Goal: Contribute content: Add original content to the website for others to see

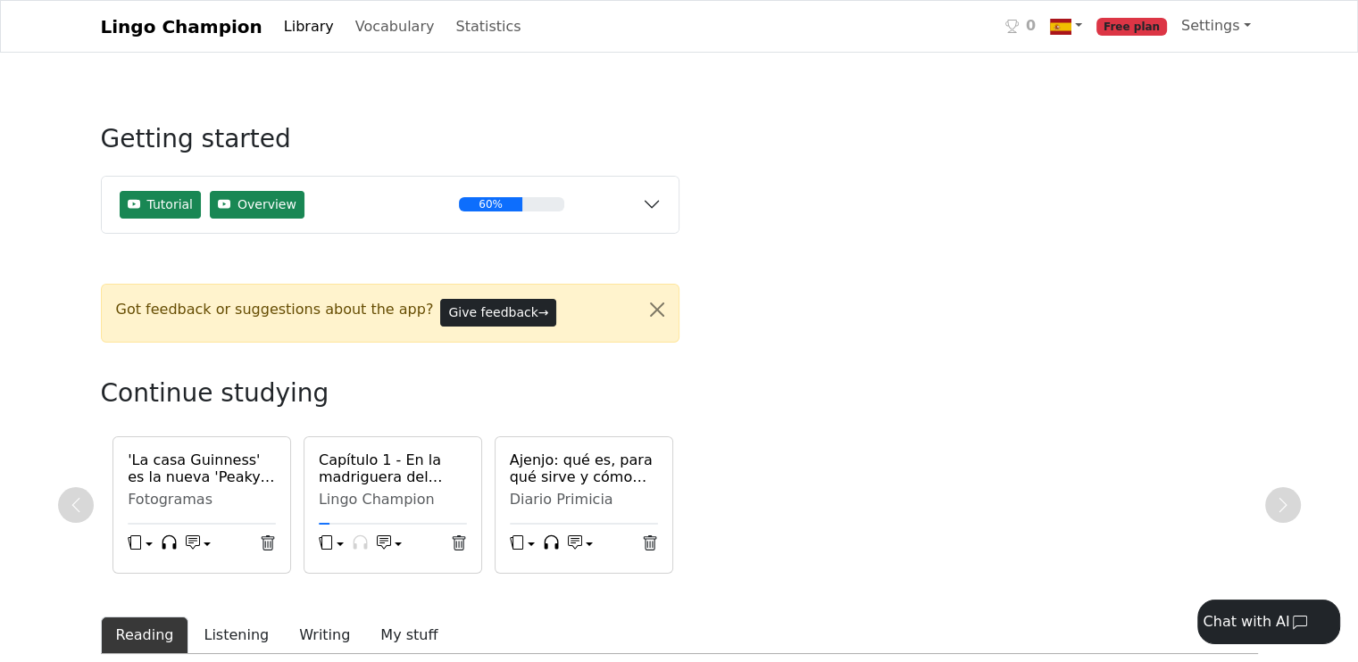
scroll to position [268, 0]
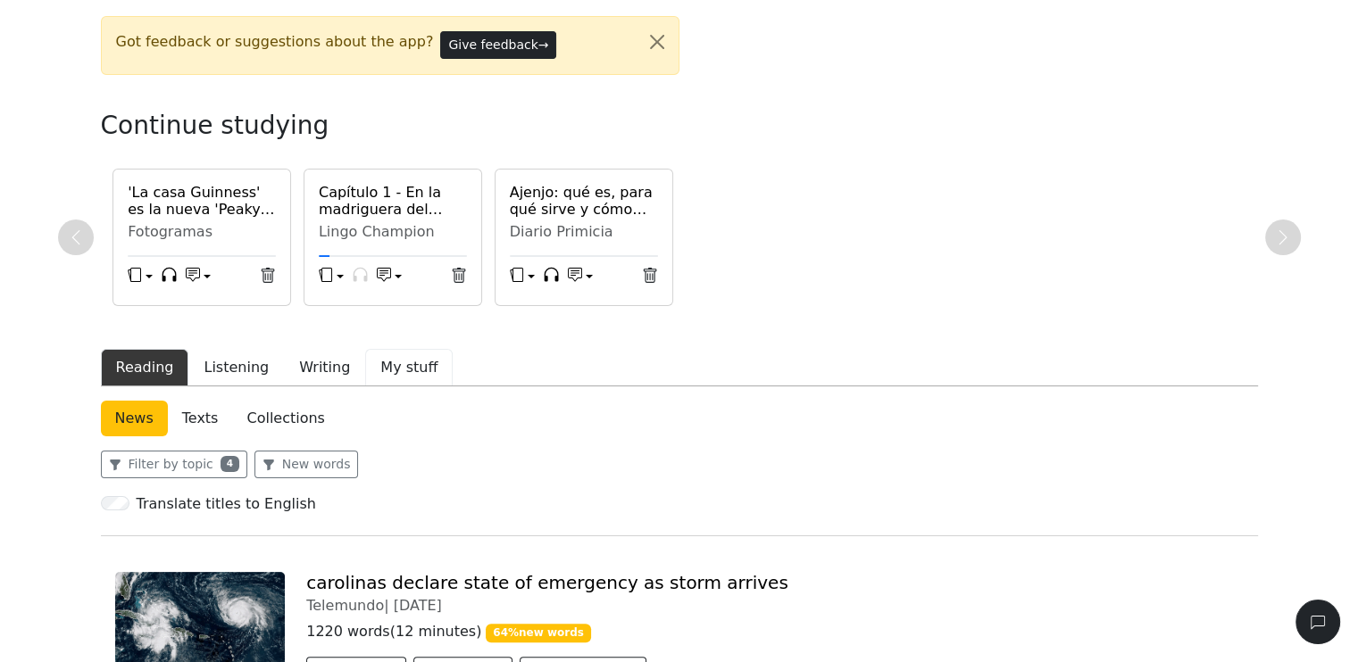
click at [381, 372] on button "My stuff" at bounding box center [408, 367] width 87 height 37
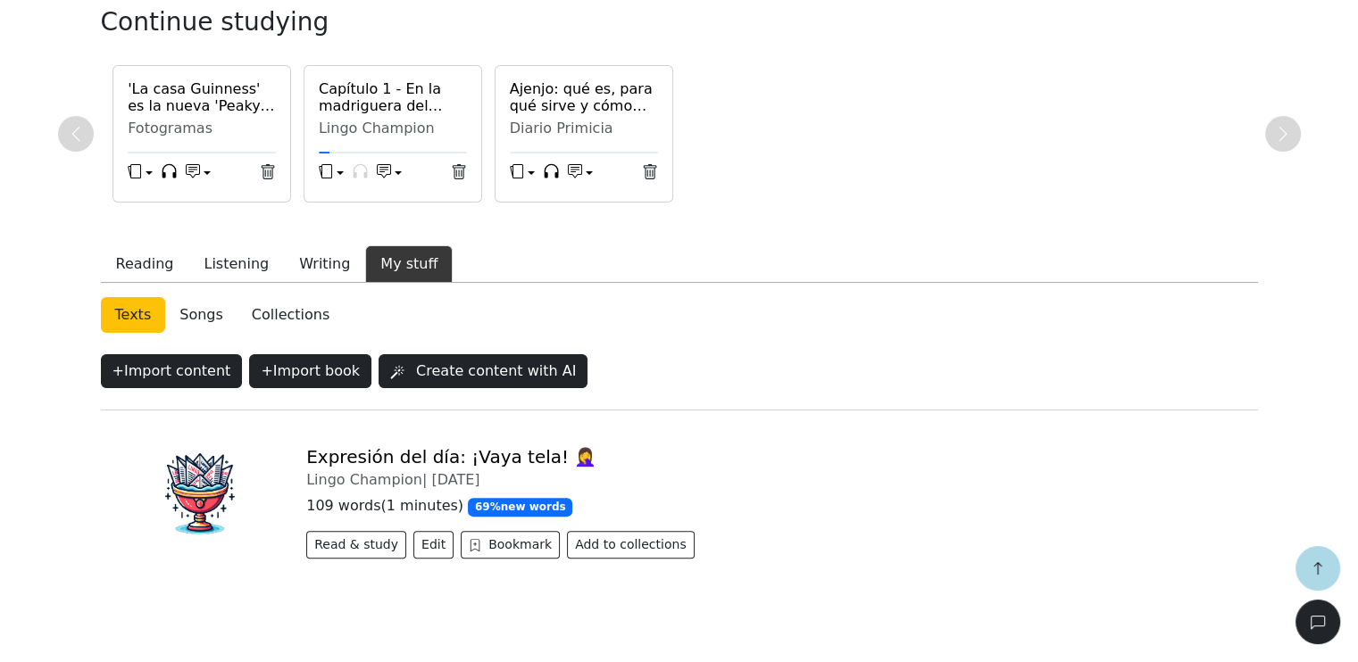
scroll to position [395, 0]
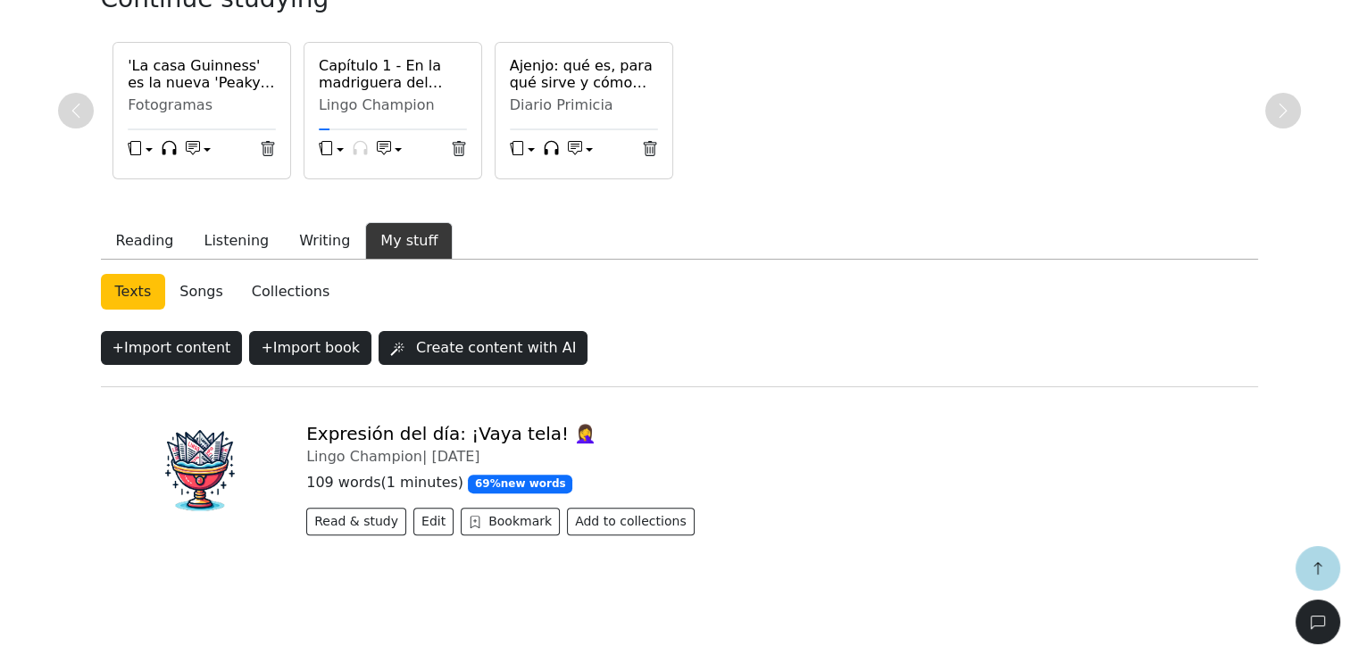
click at [395, 435] on link "Expresión del día: ¡Vaya tela! 🤦‍♀️" at bounding box center [451, 433] width 290 height 21
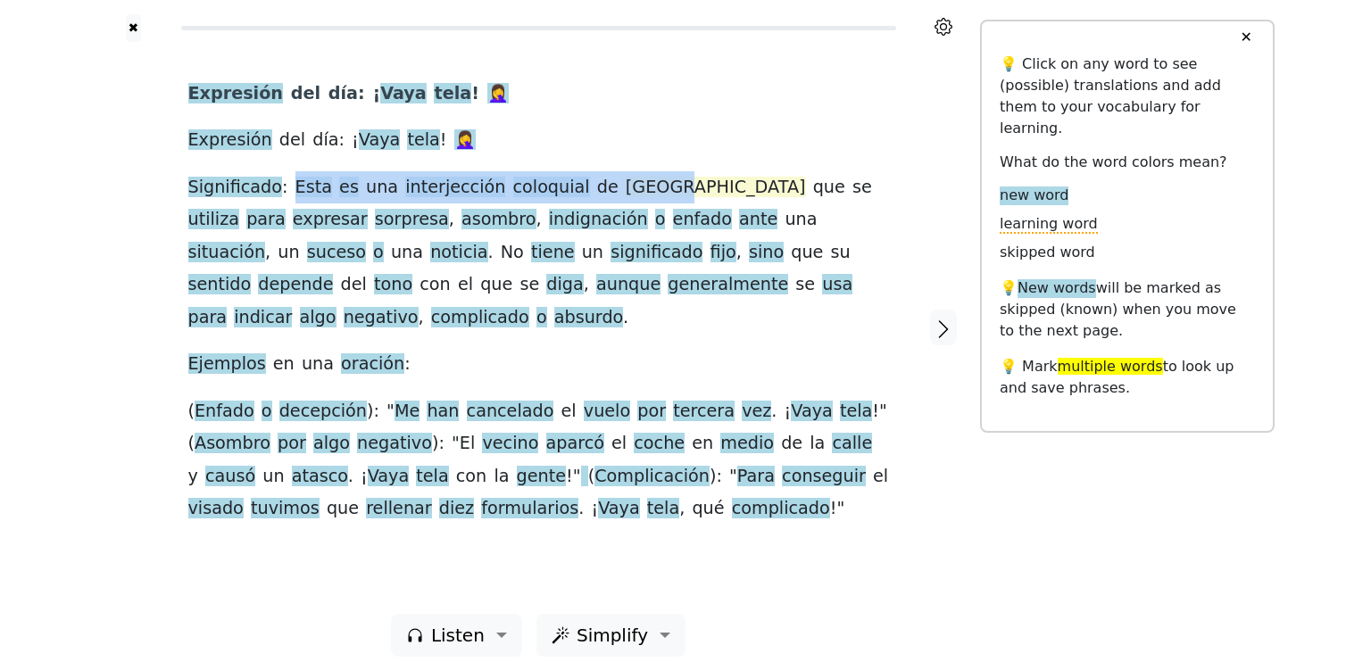
drag, startPoint x: 282, startPoint y: 188, endPoint x: 621, endPoint y: 190, distance: 339.2
click at [621, 190] on div "Expresión del día : ¡ Vaya tela ! 🤦‍♀ ️ Expresión del día : ¡ Vaya tela ! 🤦‍♀ ️…" at bounding box center [538, 302] width 701 height 448
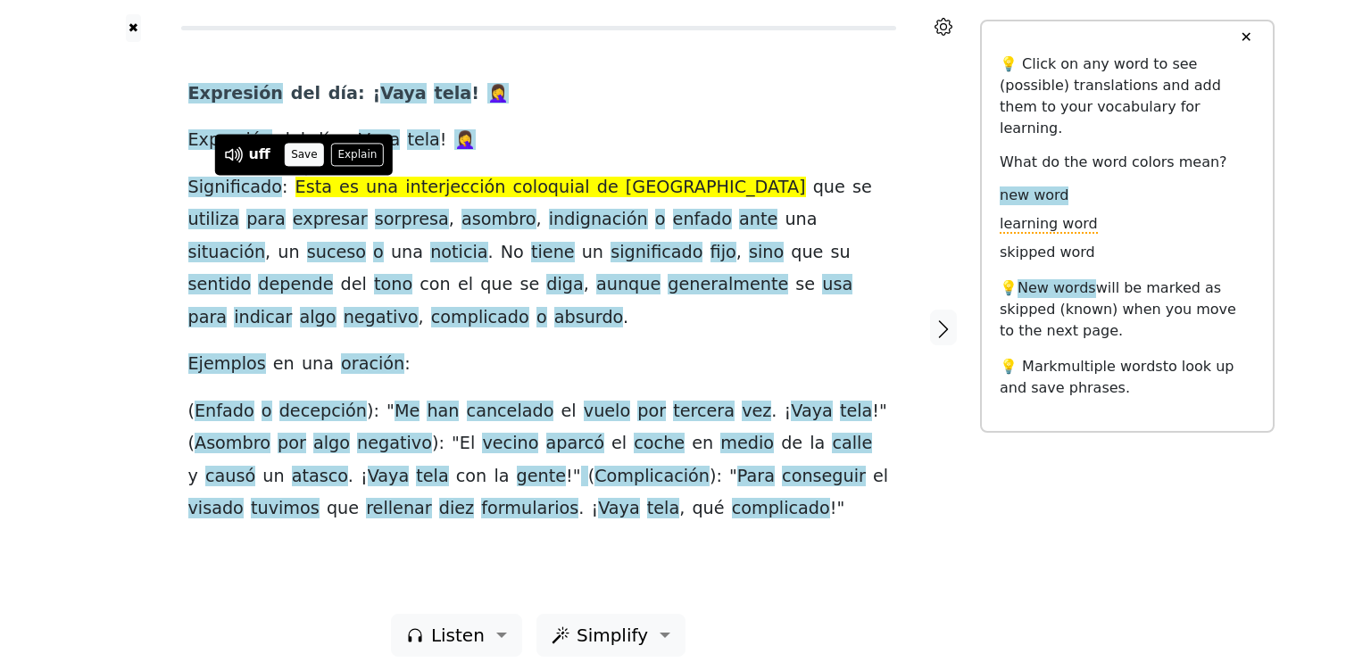
click at [300, 155] on button "Save" at bounding box center [304, 154] width 39 height 23
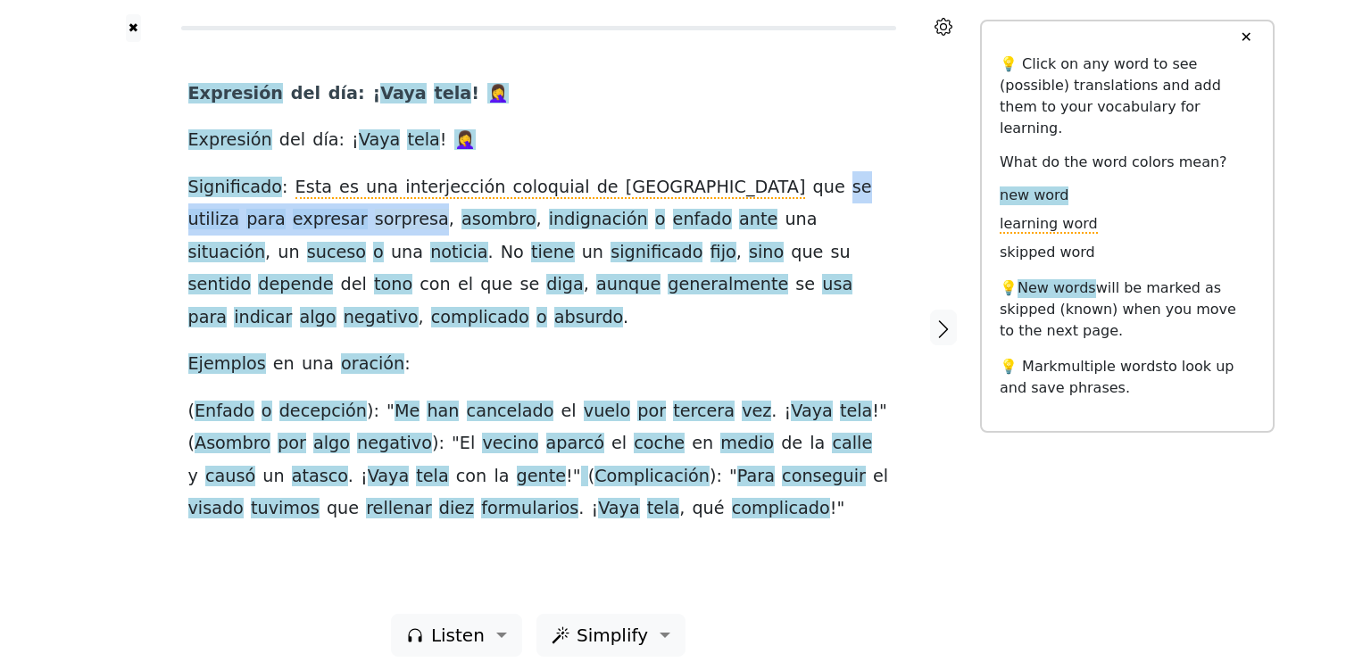
drag, startPoint x: 667, startPoint y: 187, endPoint x: 250, endPoint y: 229, distance: 418.9
click at [250, 229] on div "Expresión del día : ¡ Vaya tela ! 🤦‍♀ ️ Expresión del día : ¡ Vaya tela ! 🤦‍♀ ️…" at bounding box center [538, 302] width 701 height 448
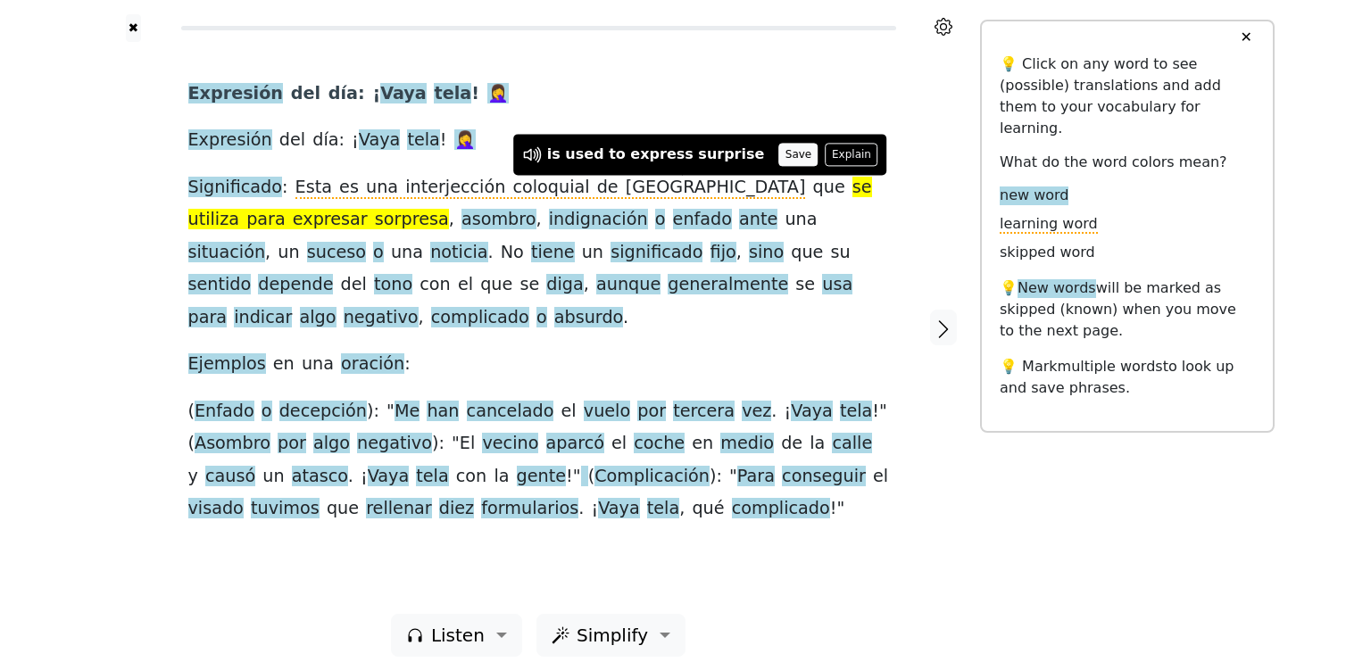
click at [778, 154] on button "Save" at bounding box center [797, 154] width 39 height 23
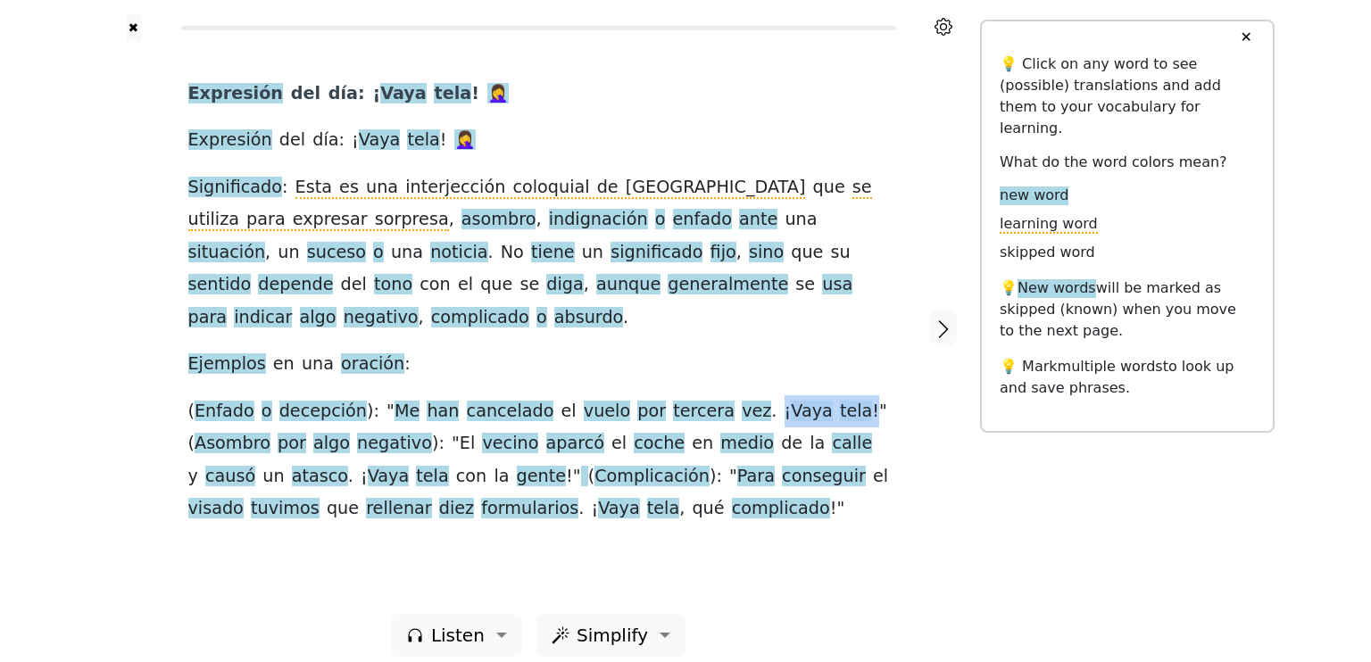
drag, startPoint x: 712, startPoint y: 383, endPoint x: 789, endPoint y: 376, distance: 77.1
click at [789, 376] on div "Expresión del día : ¡ Vaya tela ! 🤦‍♀ ️ Expresión del día : ¡ Vaya tela ! 🤦‍♀ ️…" at bounding box center [538, 302] width 701 height 448
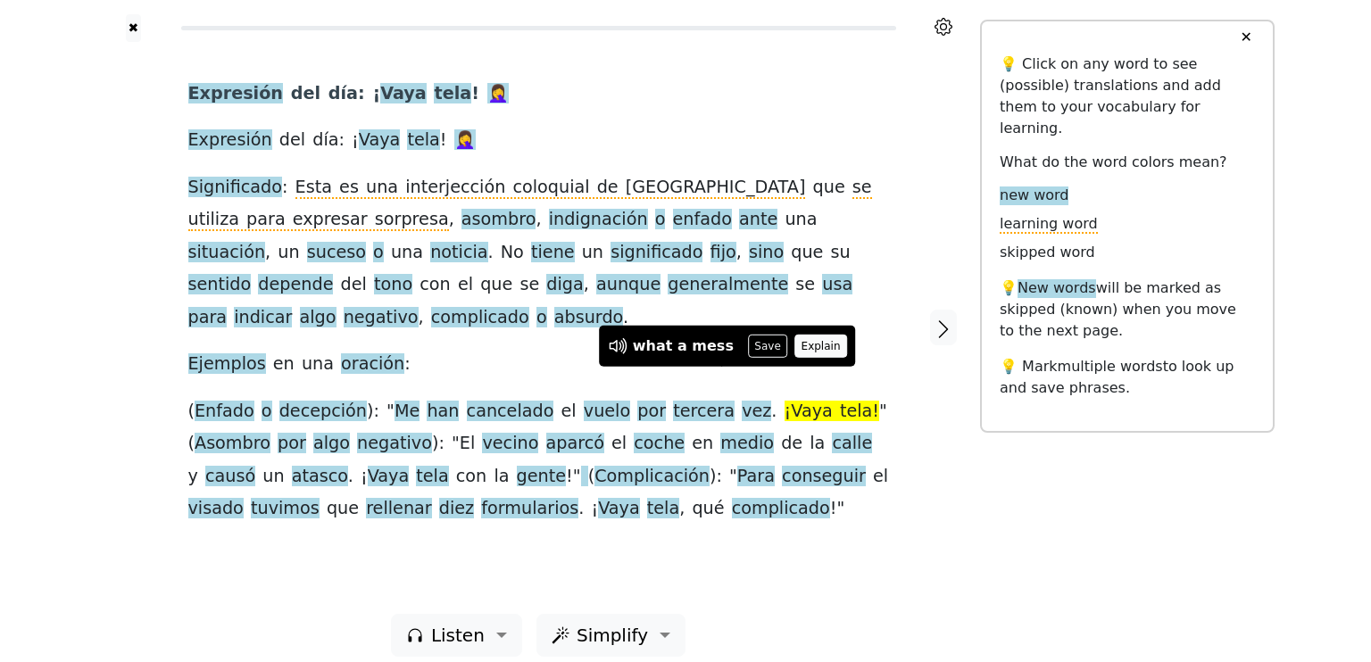
click at [794, 343] on button "Explain" at bounding box center [820, 346] width 53 height 23
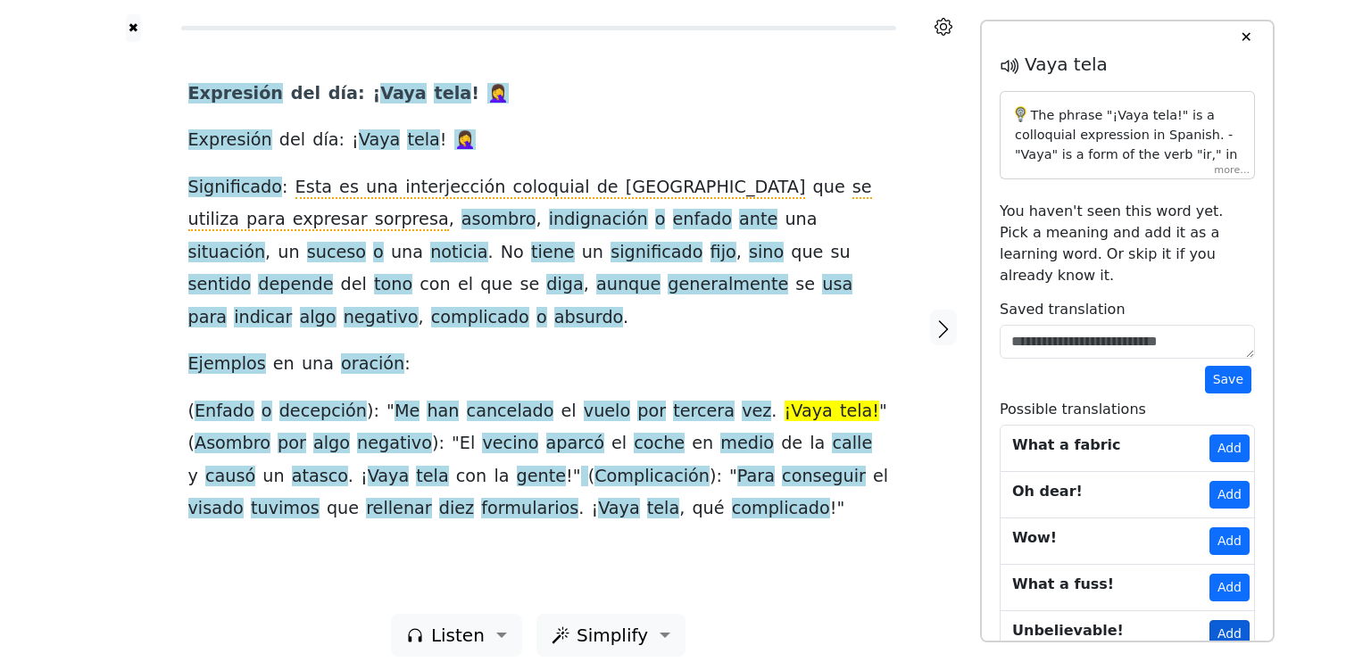
click at [1225, 620] on button "Add" at bounding box center [1230, 634] width 40 height 28
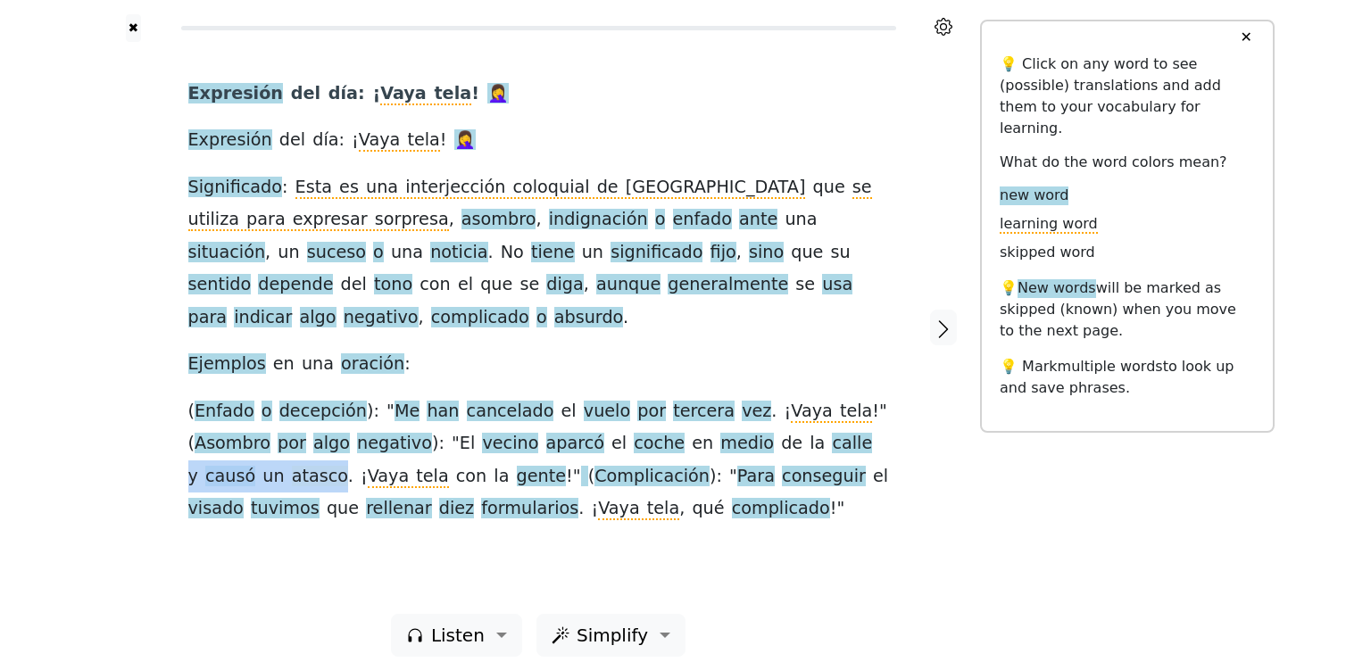
drag, startPoint x: 718, startPoint y: 412, endPoint x: 850, endPoint y: 417, distance: 132.2
click at [850, 417] on div "Expresión del día : ¡ Vaya tela ! 🤦‍♀ ️ Expresión del día : ¡ Vaya tela ! 🤦‍♀ ️…" at bounding box center [538, 302] width 701 height 448
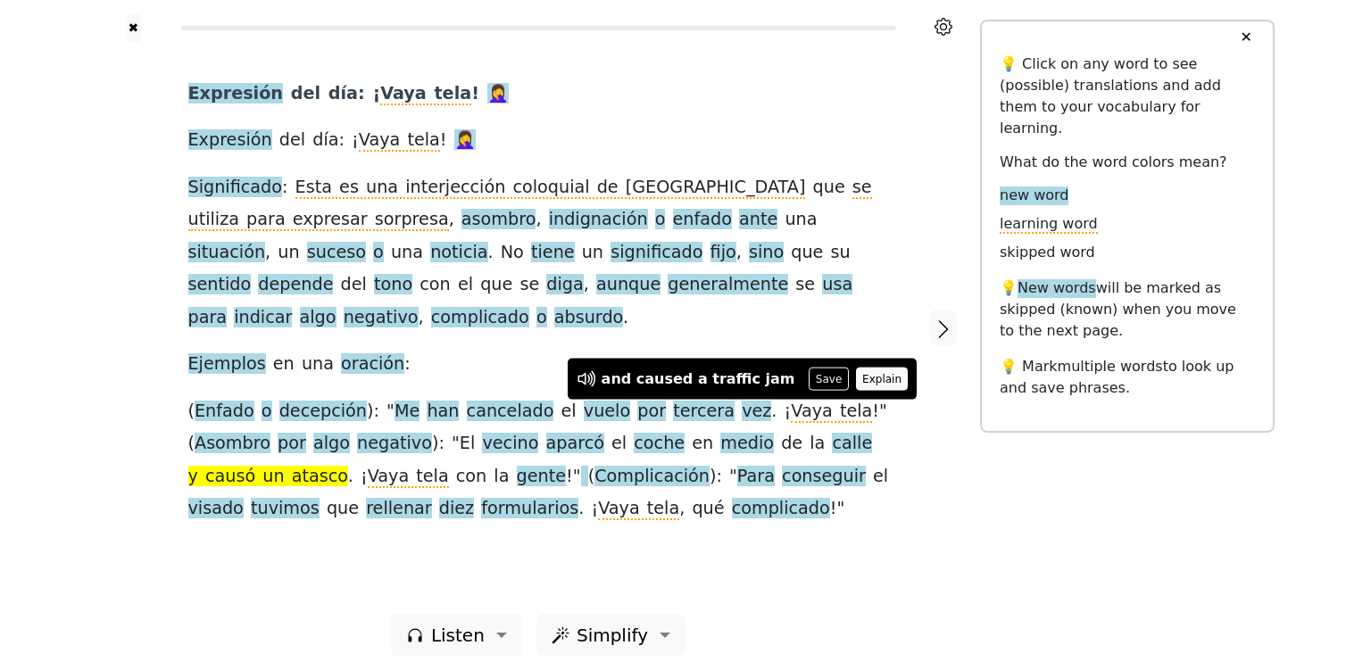
click at [856, 379] on button "Explain" at bounding box center [882, 379] width 53 height 23
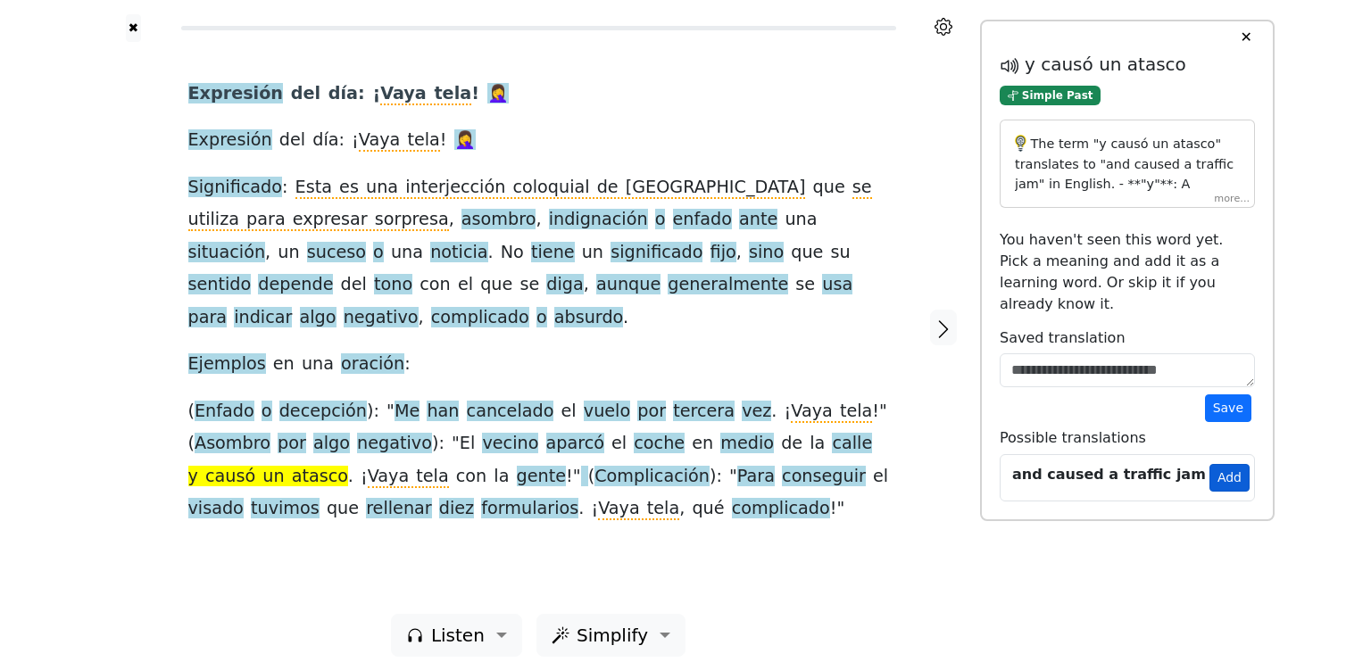
click at [1228, 464] on button "Add" at bounding box center [1230, 478] width 40 height 28
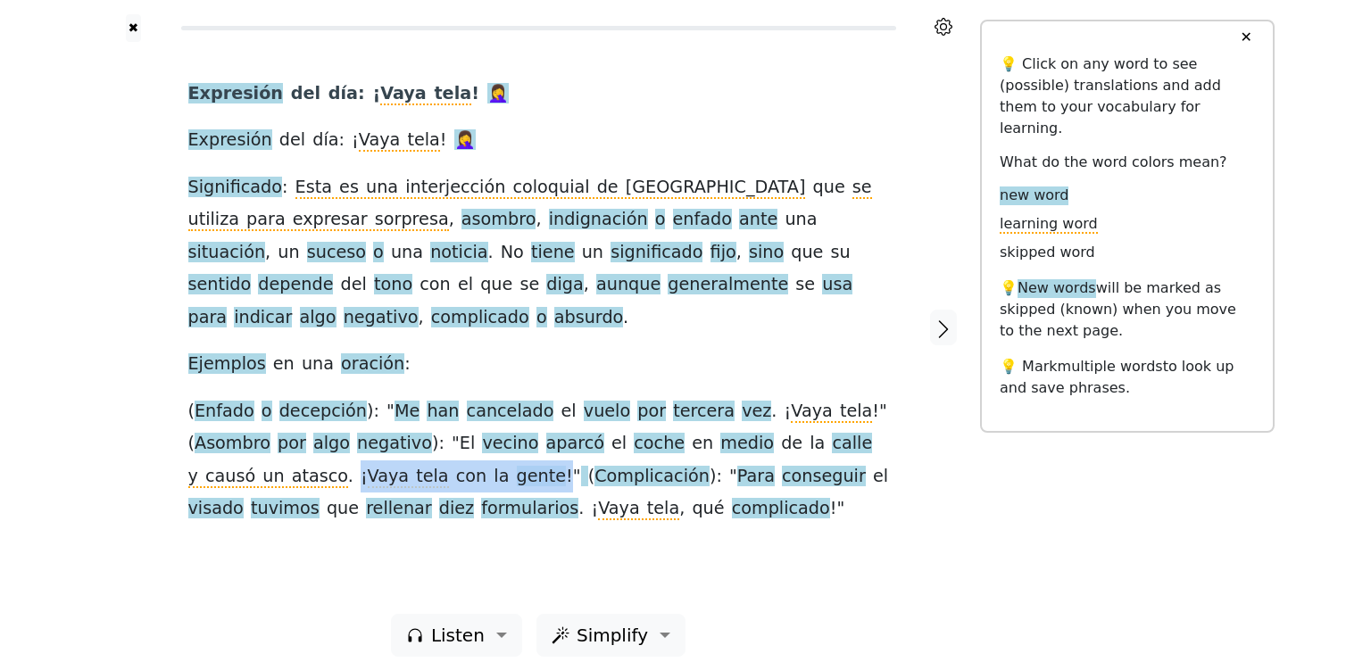
drag, startPoint x: 189, startPoint y: 445, endPoint x: 370, endPoint y: 441, distance: 180.4
click at [370, 441] on div "Expresión del día : ¡ Vaya tela ! 🤦‍♀ ️ Expresión del día : ¡ Vaya tela ! 🤦‍♀ ️…" at bounding box center [538, 302] width 701 height 448
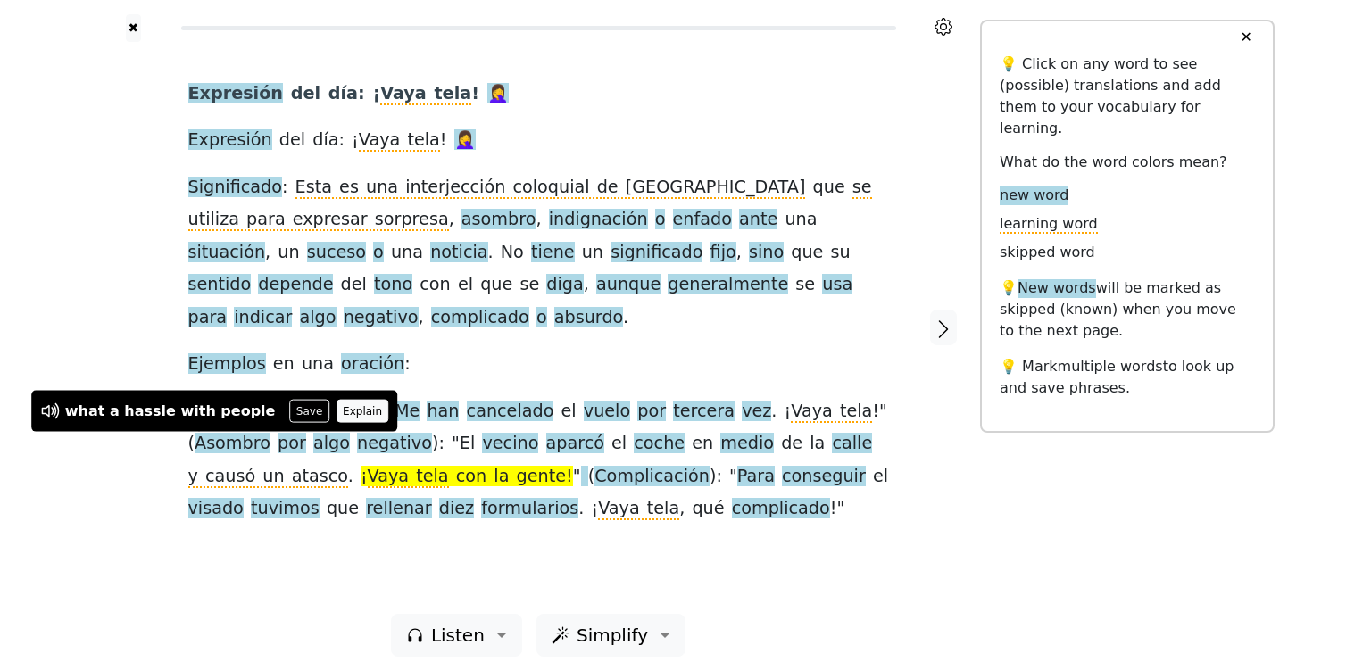
click at [337, 406] on button "Explain" at bounding box center [363, 411] width 53 height 23
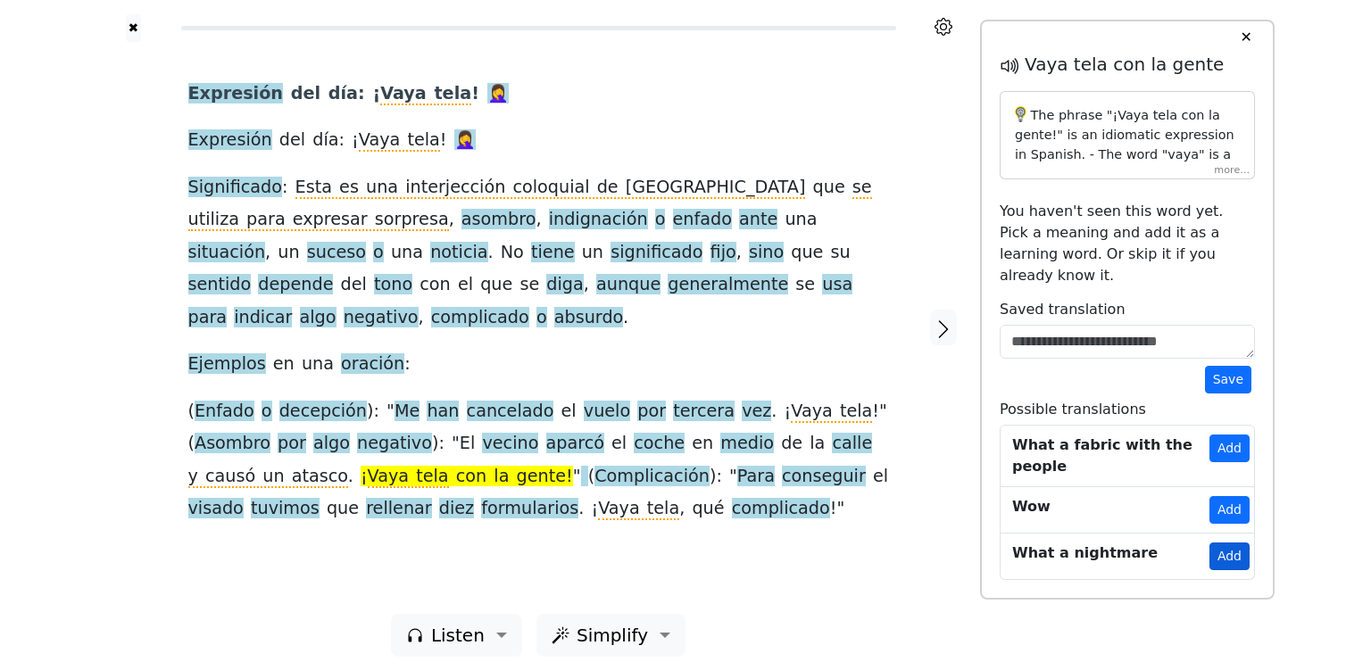
click at [1225, 543] on button "Add" at bounding box center [1230, 557] width 40 height 28
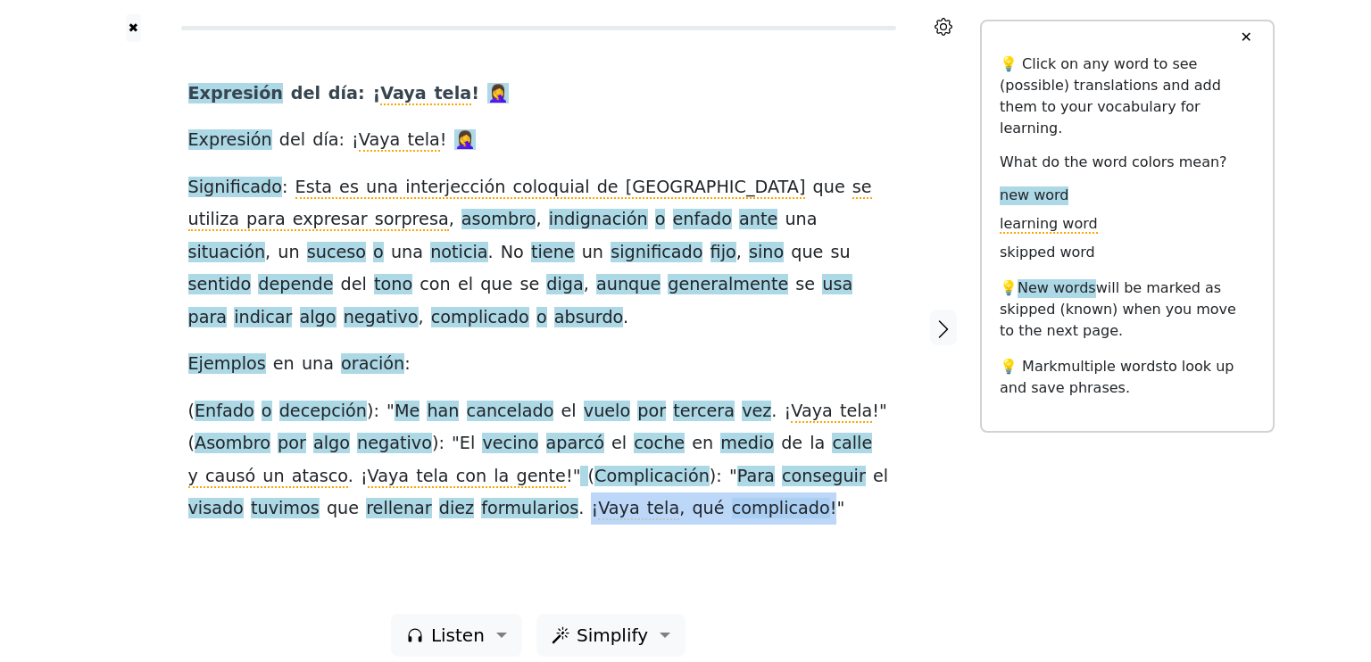
drag, startPoint x: 320, startPoint y: 478, endPoint x: 533, endPoint y: 486, distance: 213.5
click at [533, 486] on div "Expresión del día : ¡ Vaya tela ! 🤦‍♀ ️ Expresión del día : ¡ Vaya tela ! 🤦‍♀ ️…" at bounding box center [538, 302] width 701 height 448
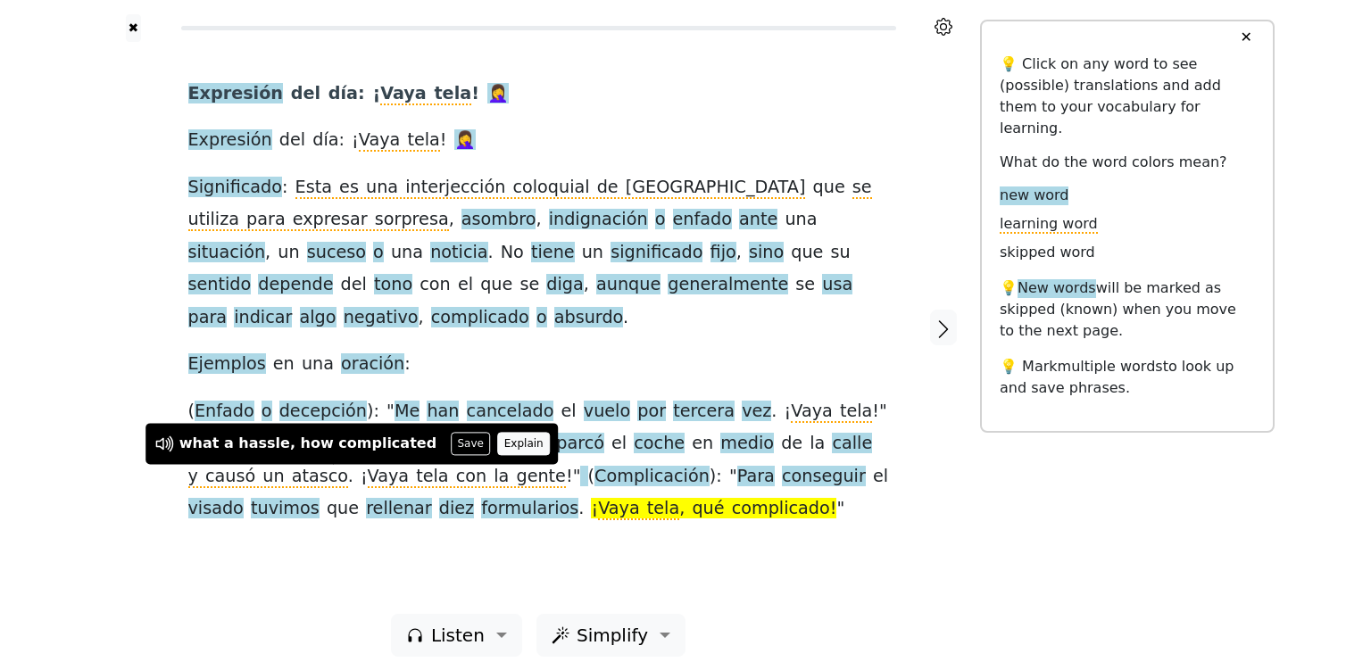
click at [497, 437] on button "Explain" at bounding box center [523, 443] width 53 height 23
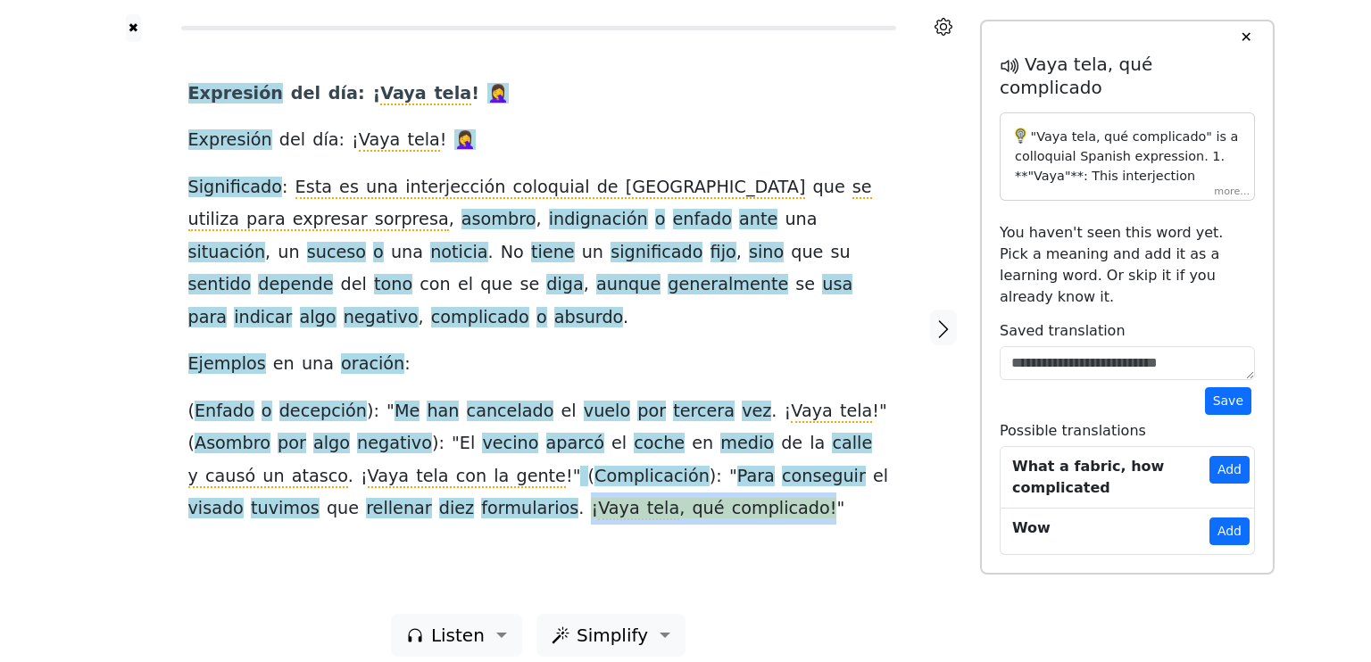
drag, startPoint x: 321, startPoint y: 482, endPoint x: 532, endPoint y: 488, distance: 210.8
click at [532, 488] on div "Expresión del día : ¡ Vaya tela ! 🤦‍♀ ️ Expresión del día : ¡ Vaya tela ! 🤦‍♀ ️…" at bounding box center [538, 302] width 701 height 448
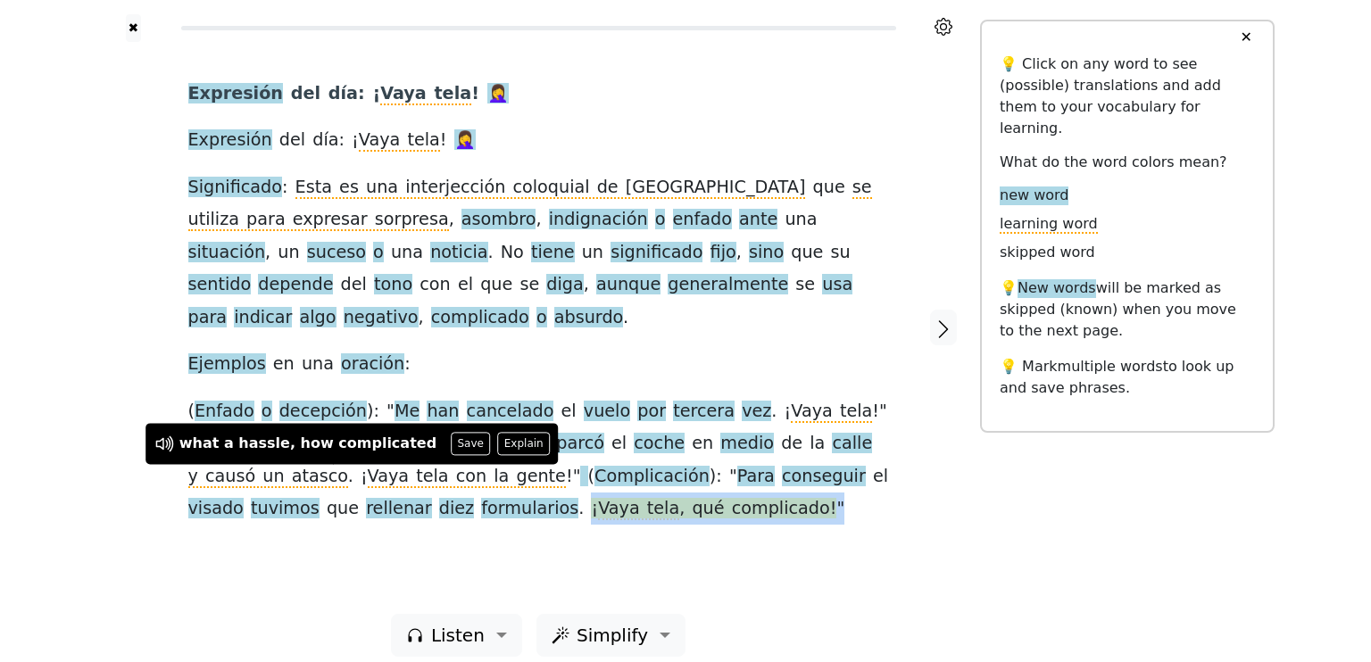
drag, startPoint x: 320, startPoint y: 480, endPoint x: 539, endPoint y: 495, distance: 219.2
click at [539, 495] on div "Expresión del día : ¡ Vaya tela ! 🤦‍♀ ️ Expresión del día : ¡ Vaya tela ! 🤦‍♀ ️…" at bounding box center [538, 328] width 736 height 572
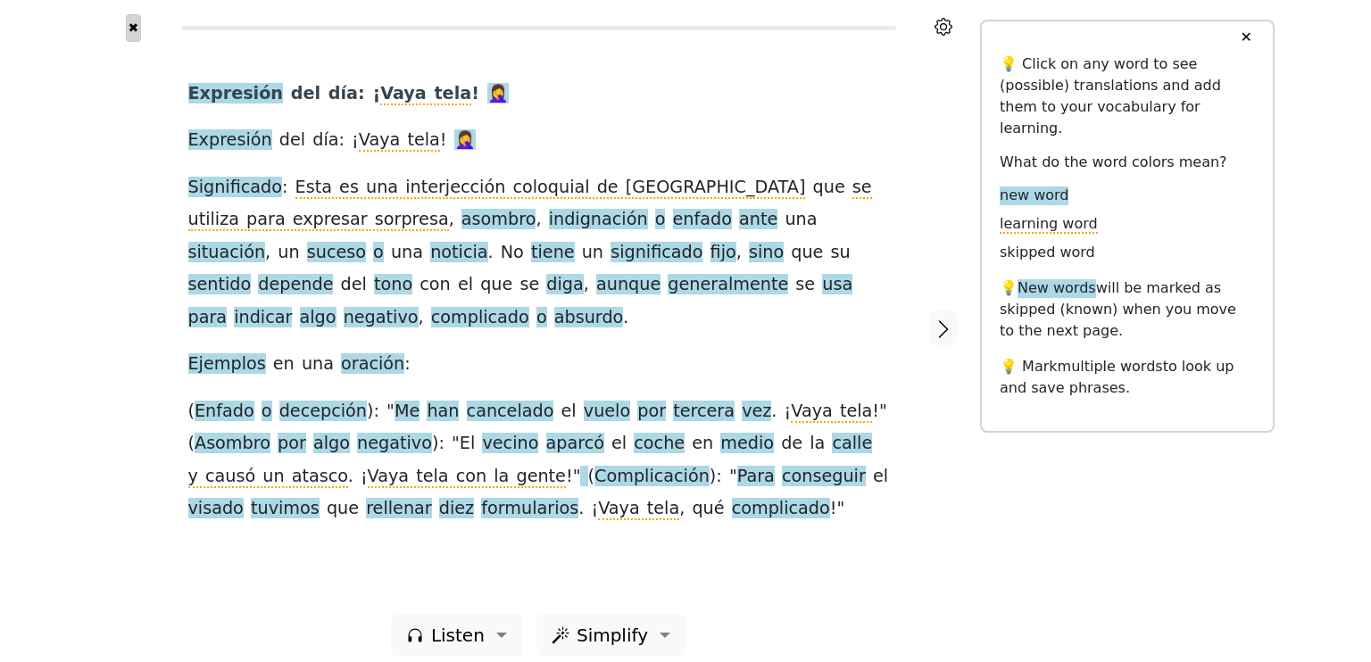
click at [129, 22] on button "✖" at bounding box center [133, 28] width 15 height 28
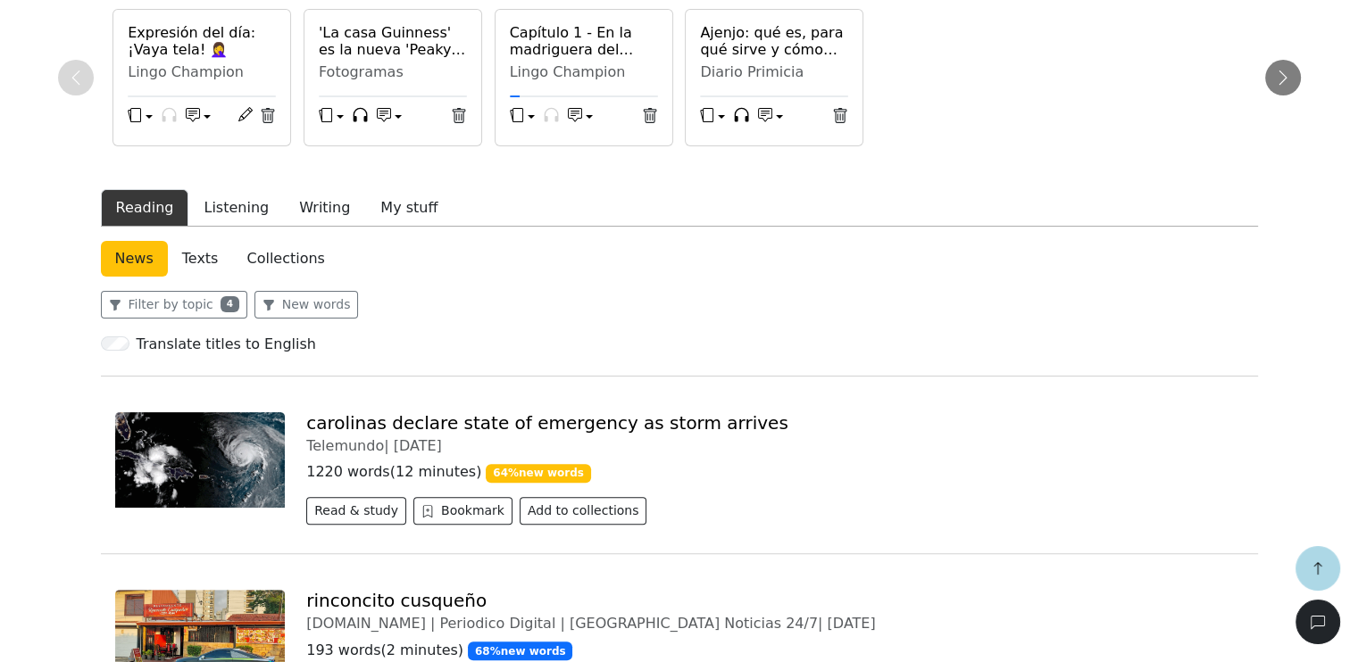
scroll to position [446, 0]
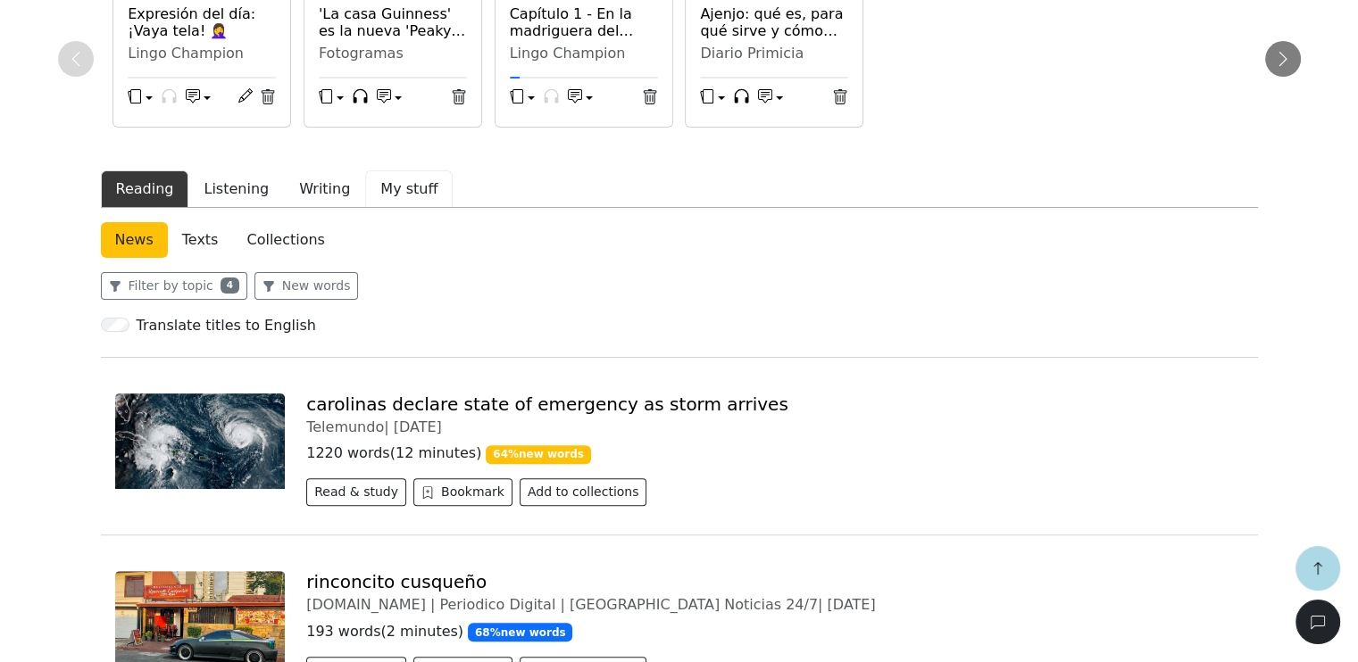
click at [385, 191] on button "My stuff" at bounding box center [408, 188] width 87 height 37
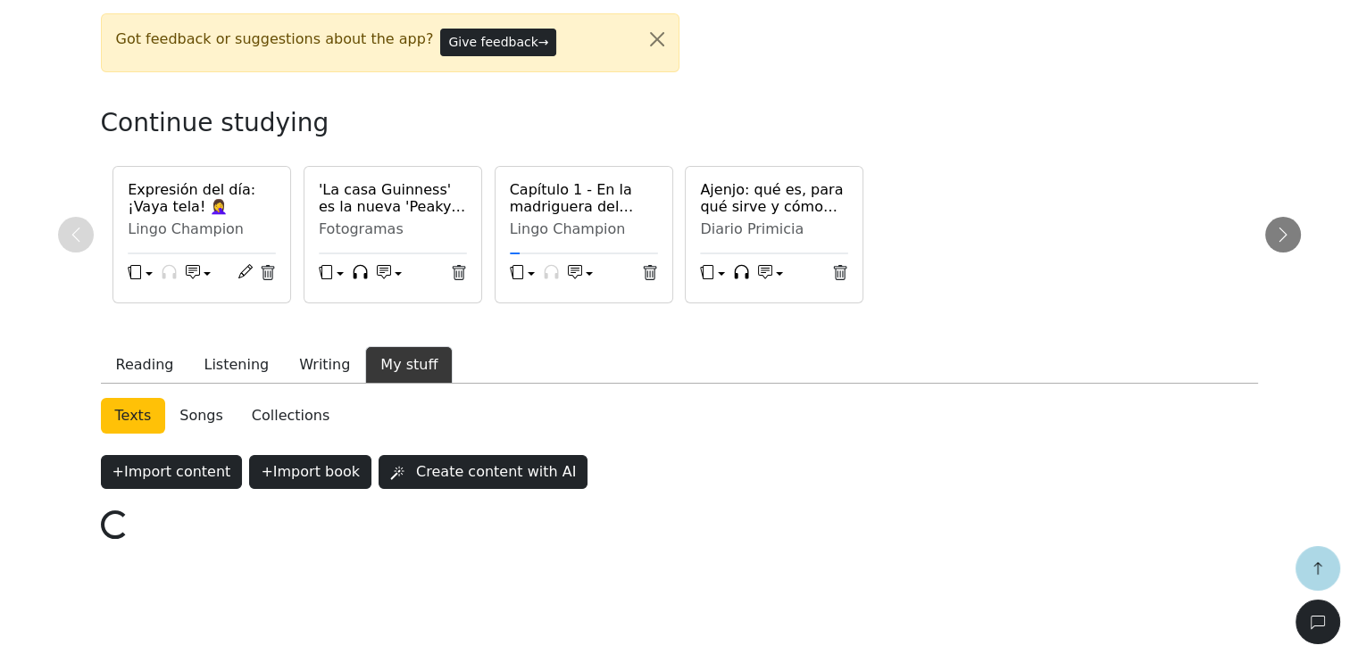
scroll to position [395, 0]
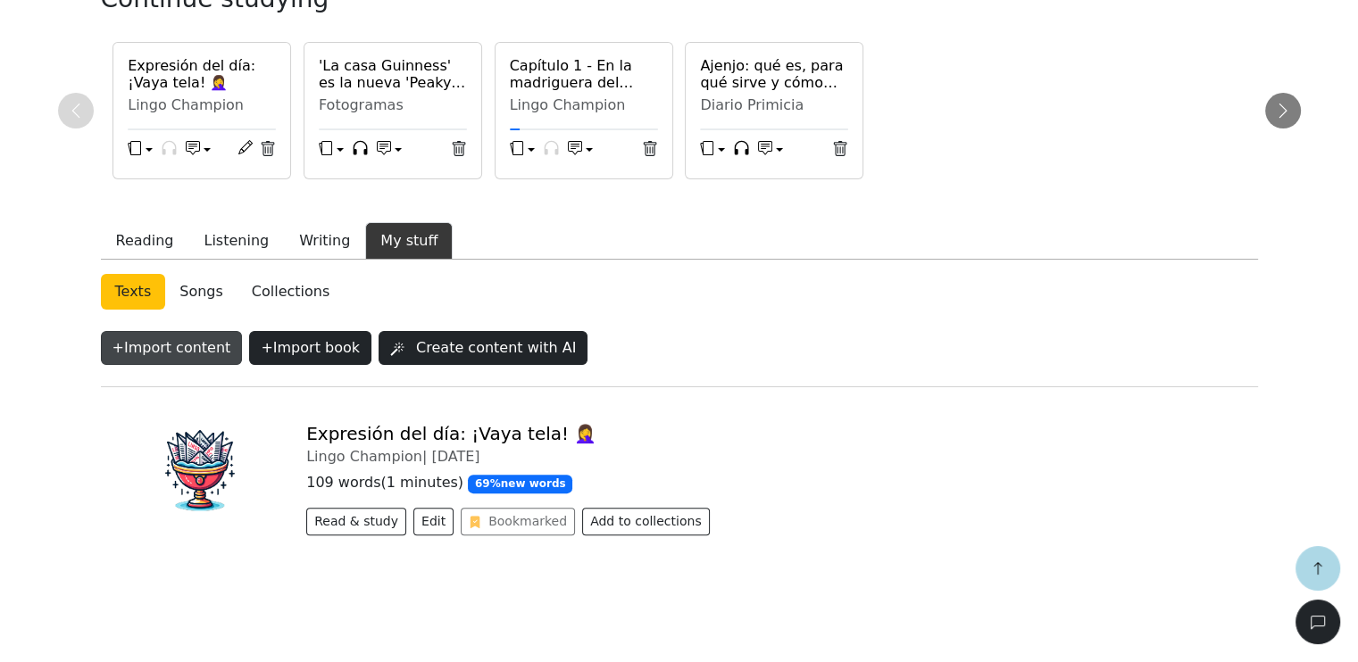
click at [170, 345] on button "+ Import content" at bounding box center [172, 348] width 142 height 34
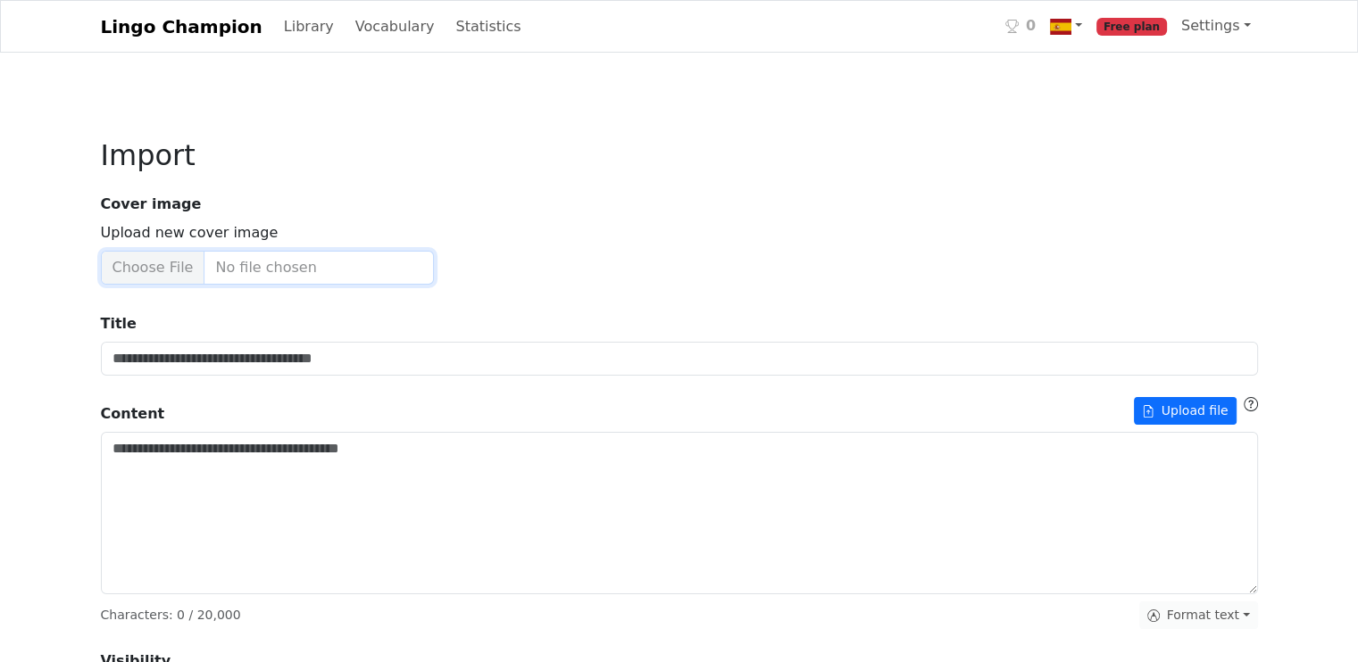
click at [157, 274] on input "Upload new cover image" at bounding box center [267, 268] width 333 height 34
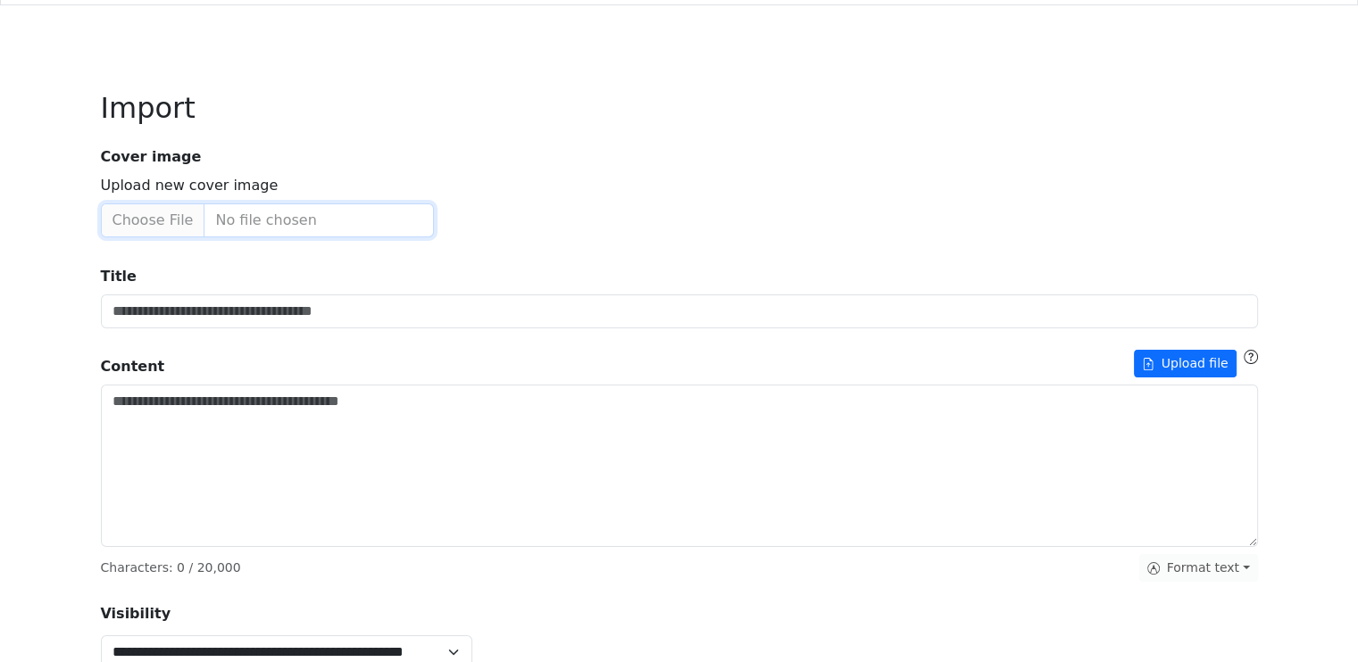
scroll to position [89, 0]
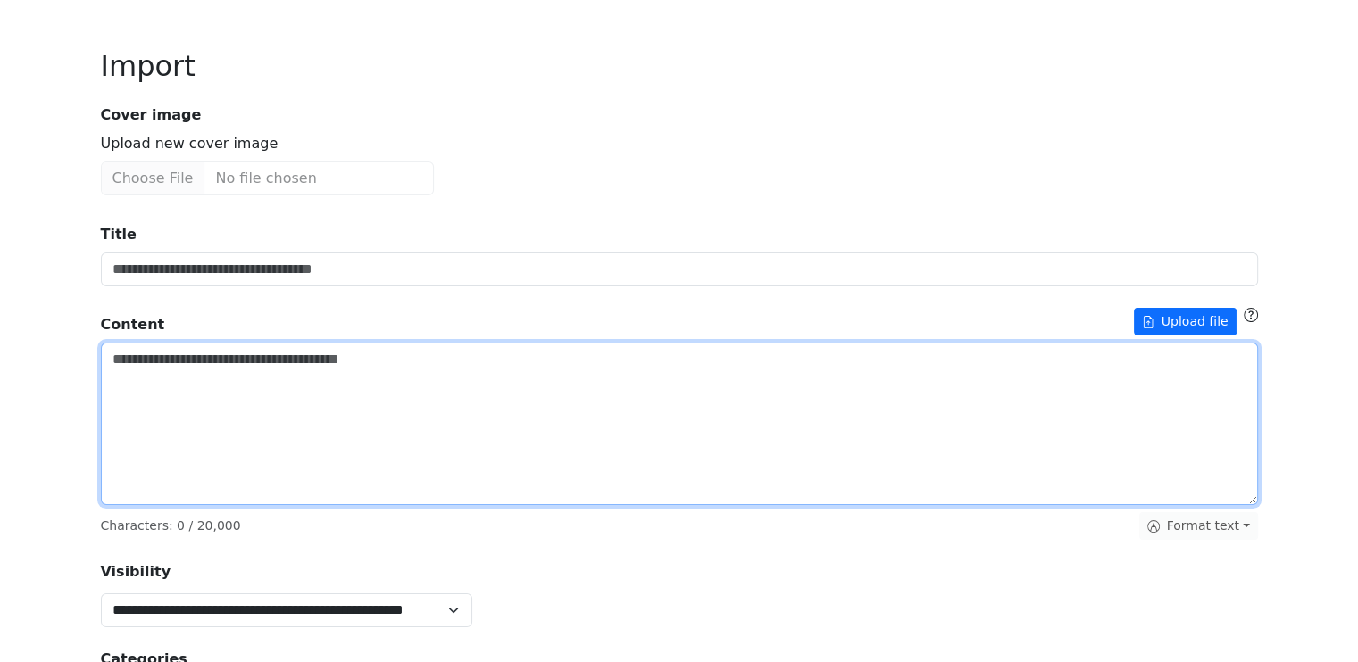
paste textarea "**********"
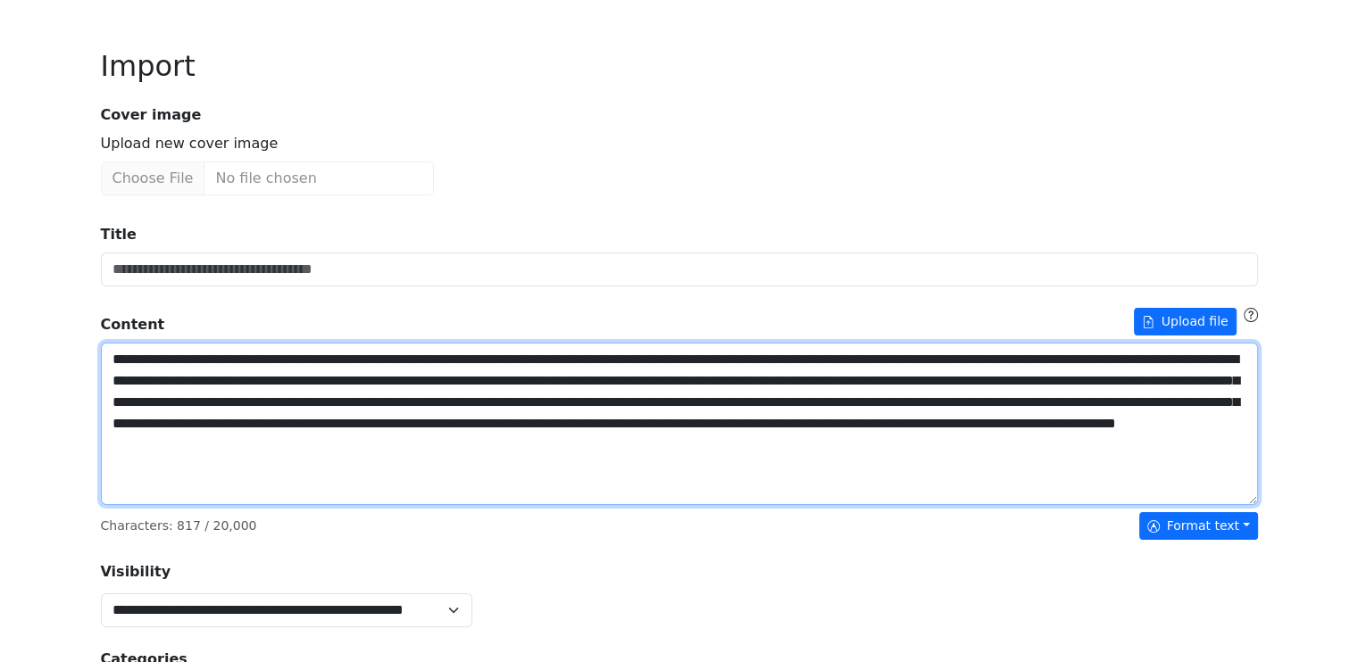
paste textarea "**********"
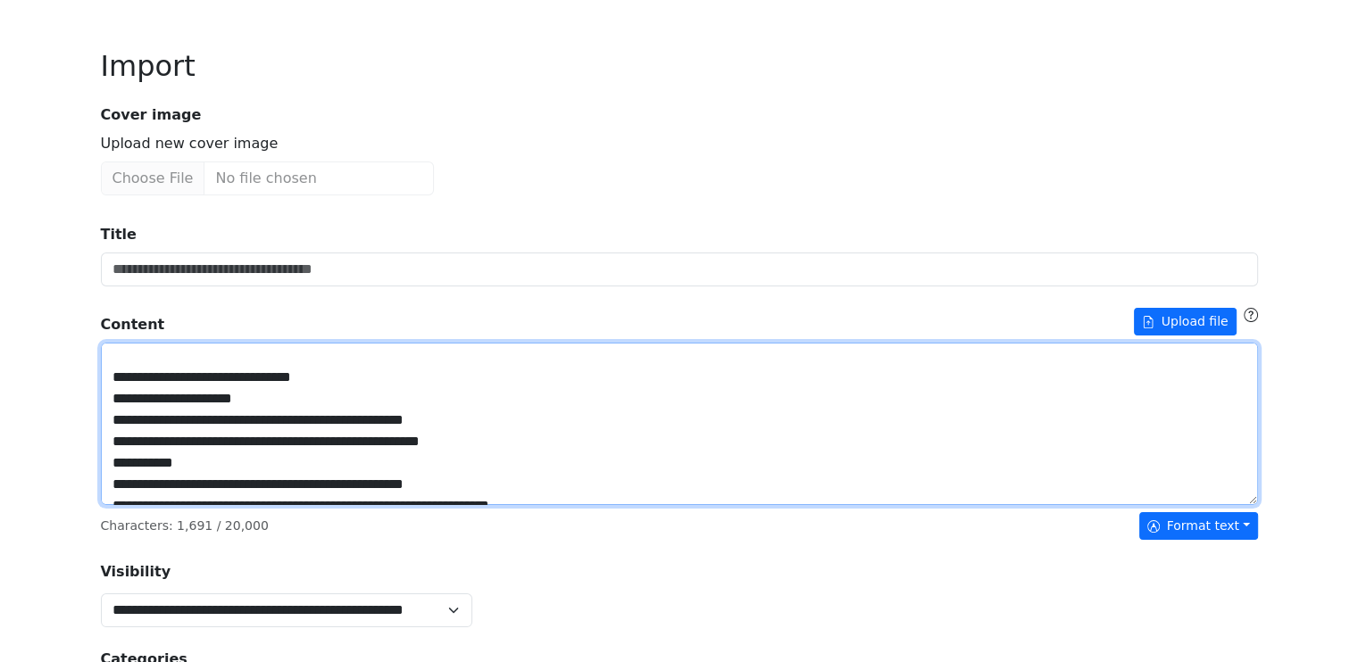
drag, startPoint x: 107, startPoint y: 392, endPoint x: 340, endPoint y: 396, distance: 233.0
click at [340, 396] on textarea "Title" at bounding box center [679, 424] width 1157 height 162
type textarea "**********"
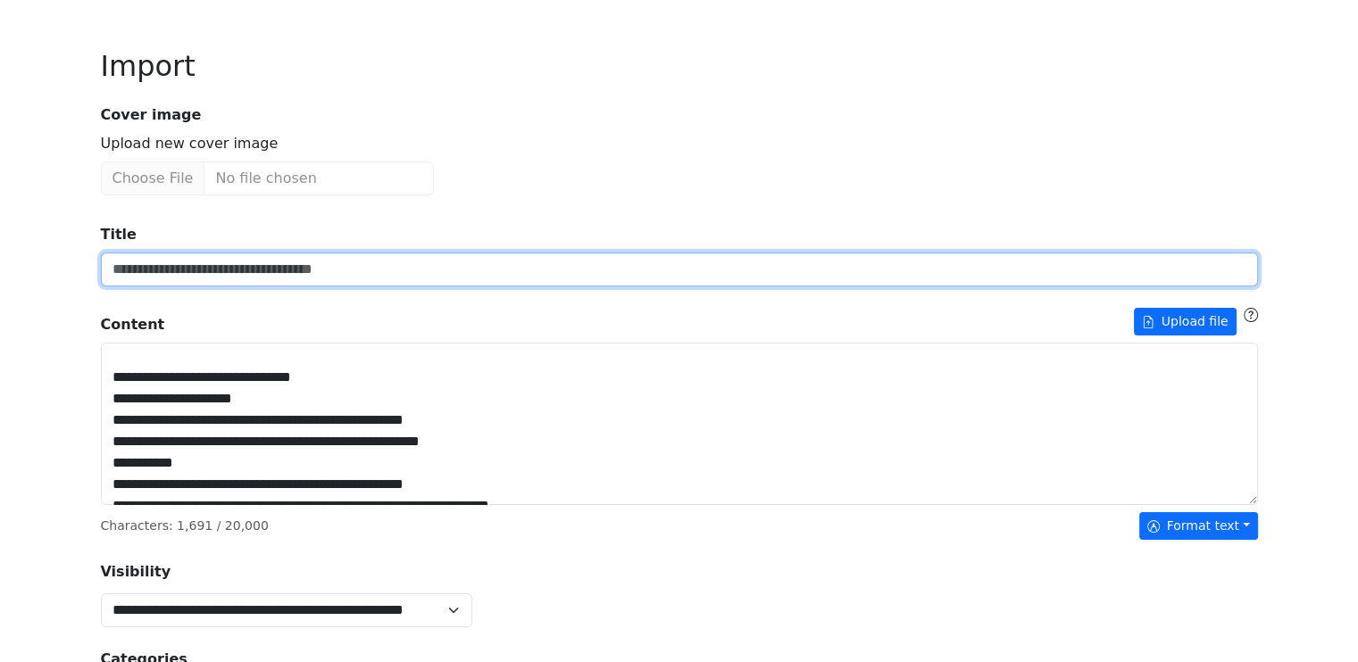
click at [290, 268] on input "Title" at bounding box center [679, 270] width 1157 height 34
paste input "**********"
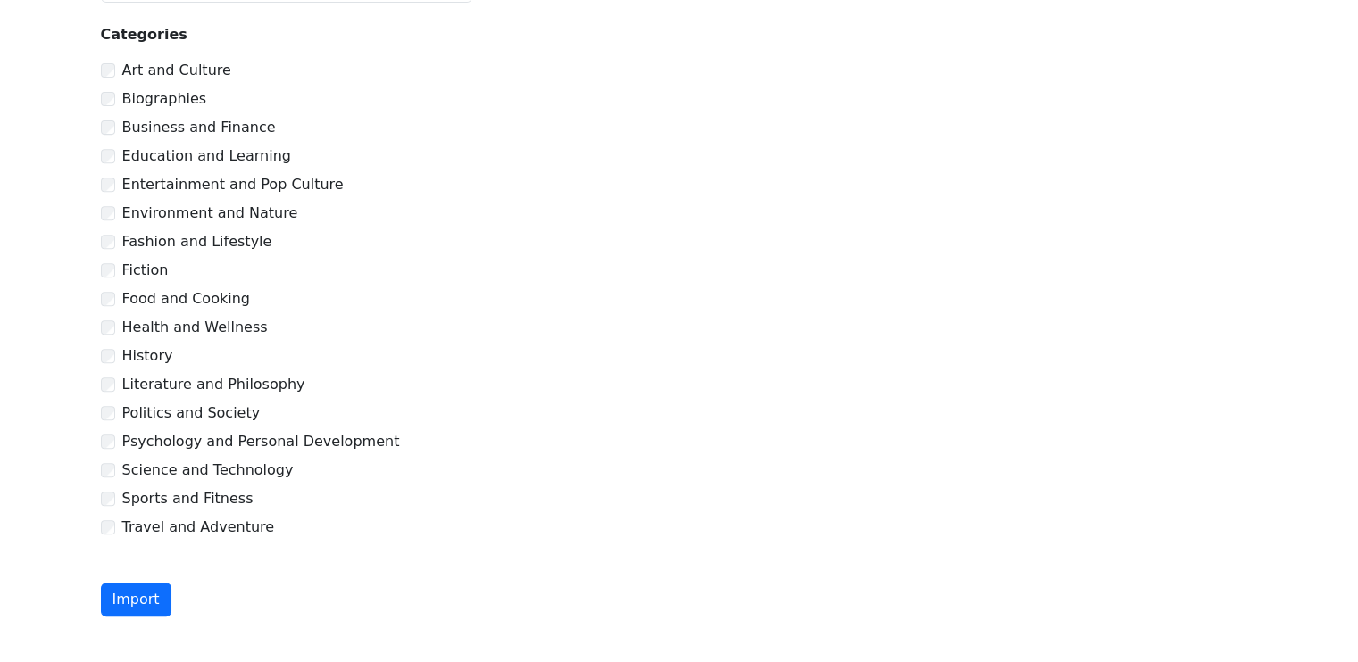
scroll to position [724, 0]
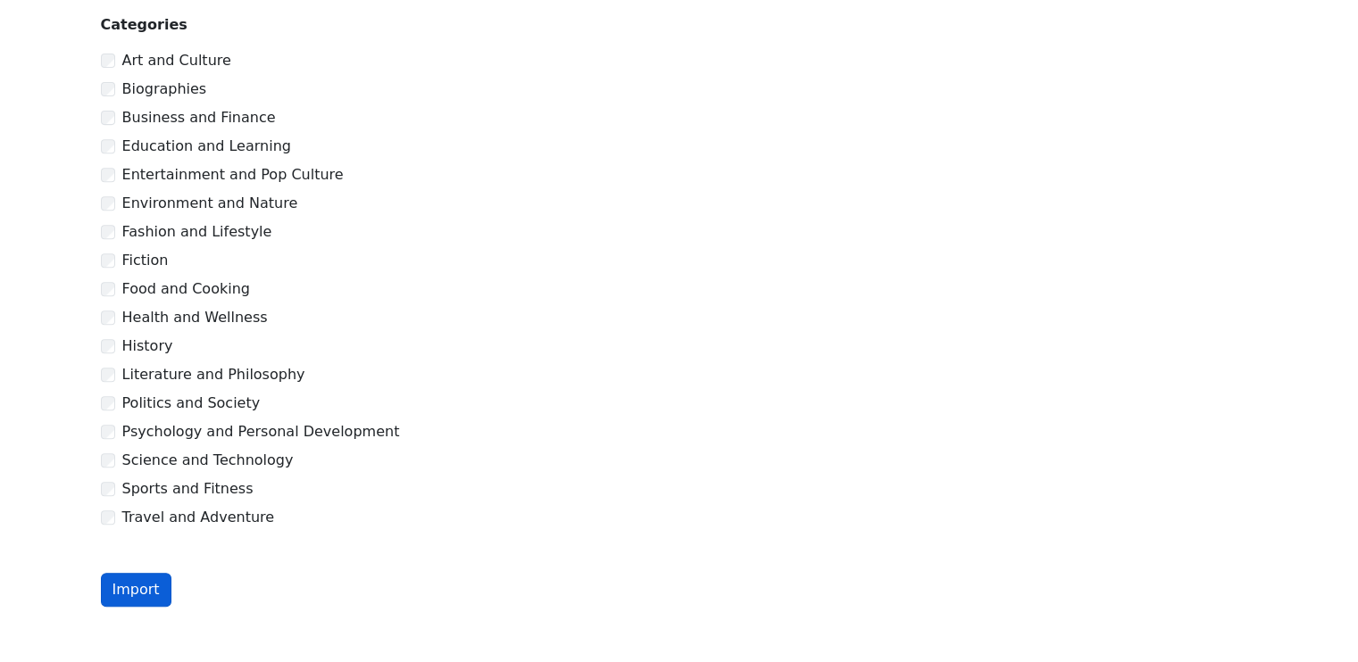
type input "**********"
click at [129, 584] on button "Import" at bounding box center [136, 590] width 71 height 34
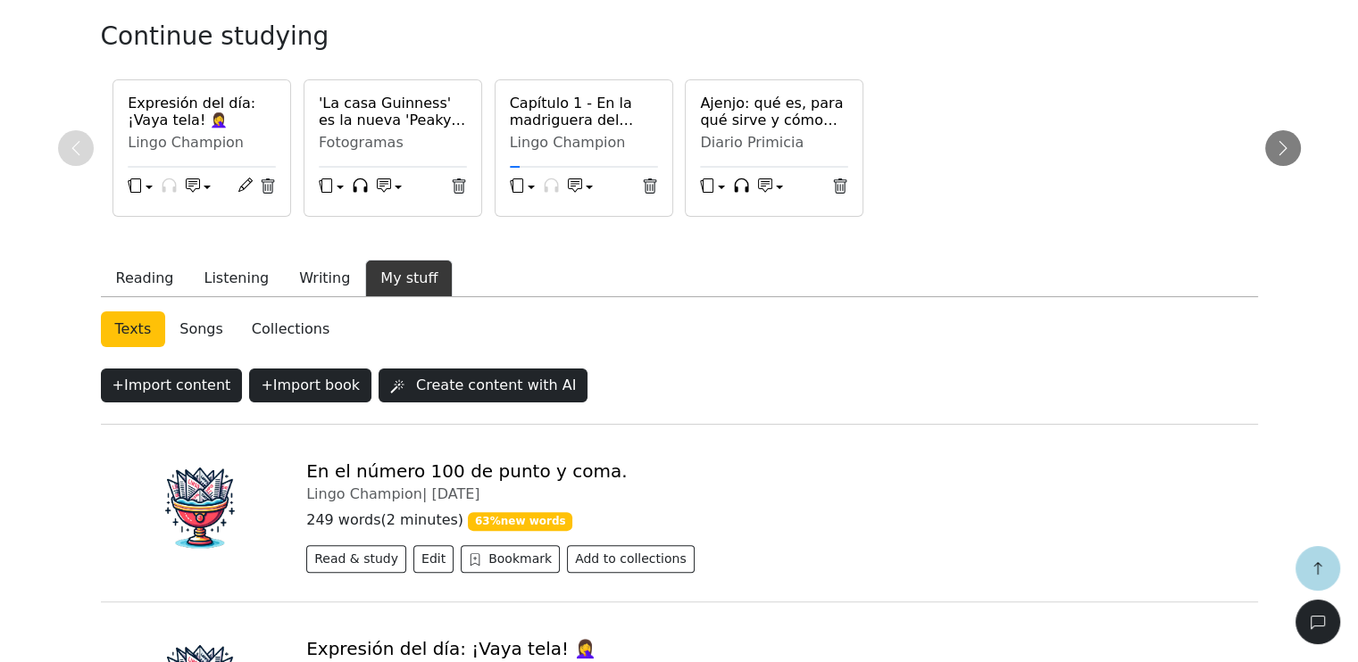
scroll to position [536, 0]
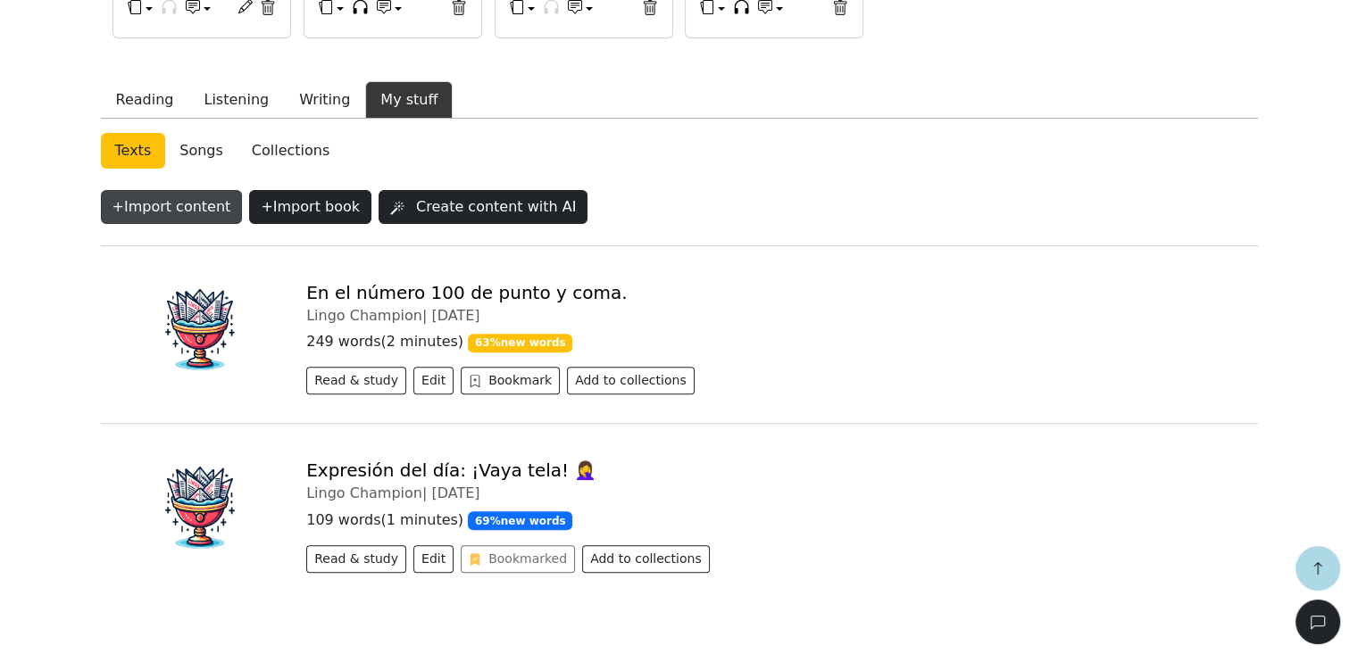
click at [157, 214] on button "+ Import content" at bounding box center [172, 207] width 142 height 34
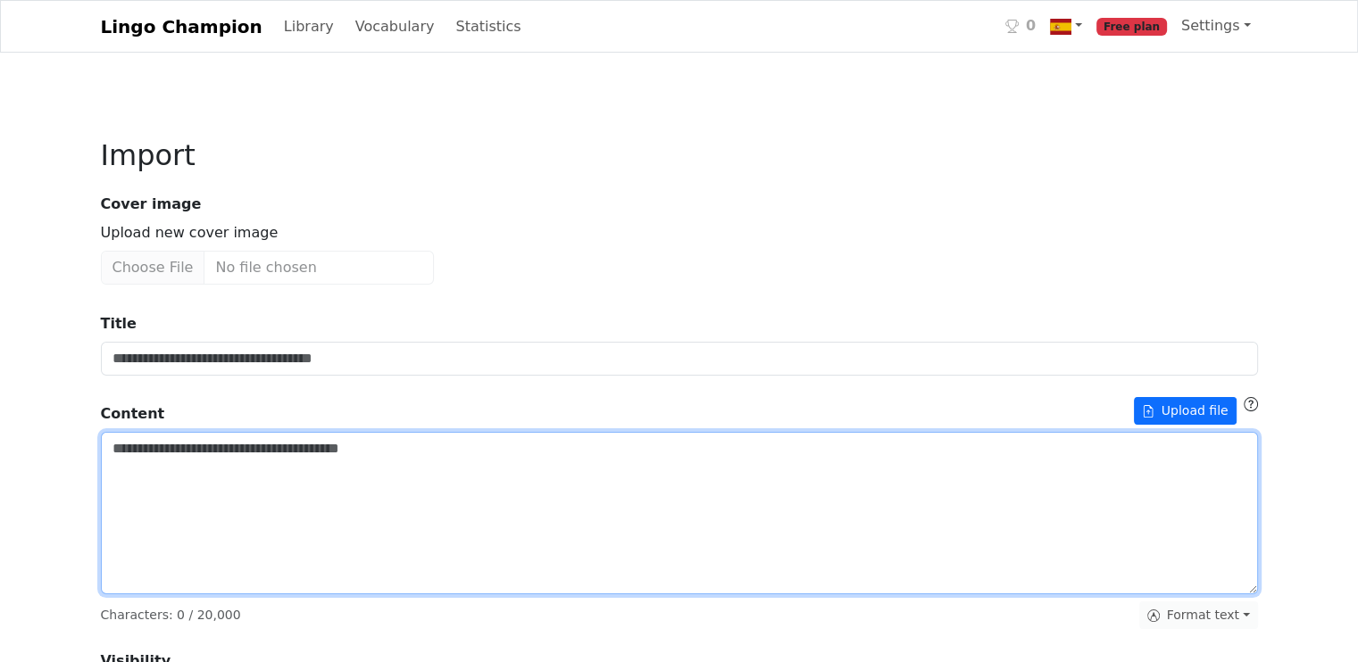
click at [181, 457] on textarea "Title" at bounding box center [679, 513] width 1157 height 162
paste textarea "**********"
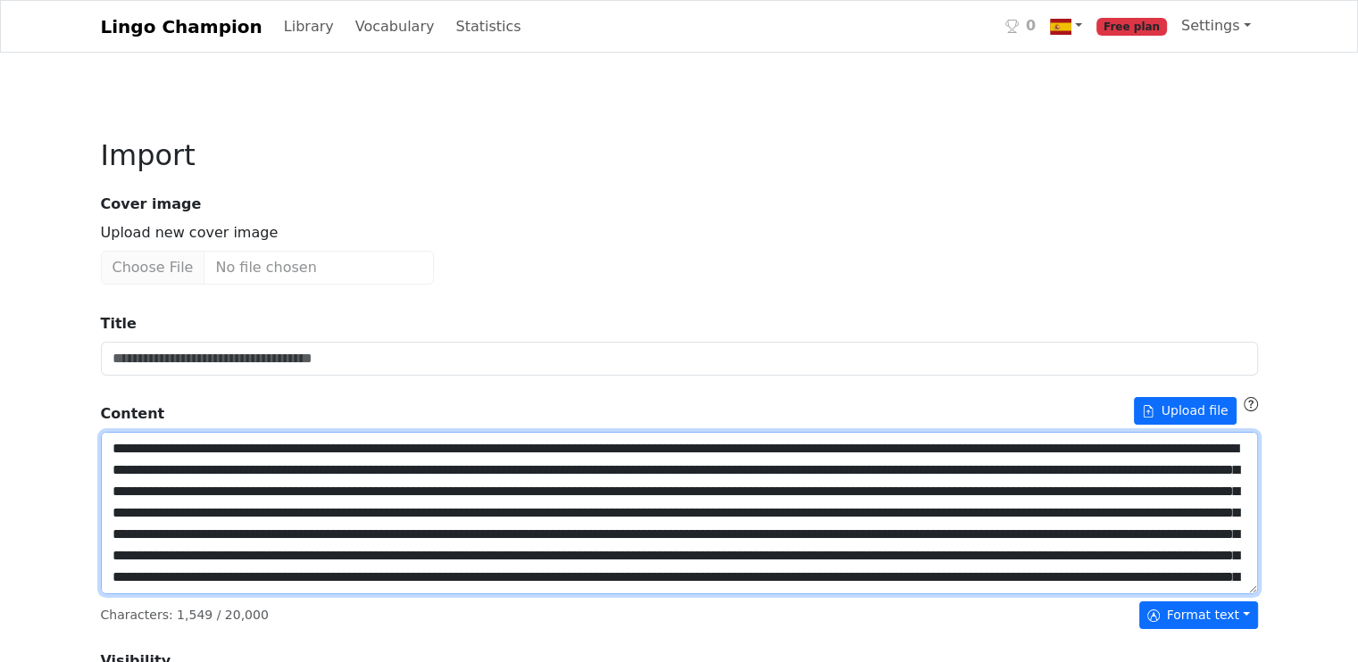
drag, startPoint x: 112, startPoint y: 447, endPoint x: 550, endPoint y: 441, distance: 438.3
click at [550, 441] on textarea "Title" at bounding box center [679, 513] width 1157 height 162
type textarea "**********"
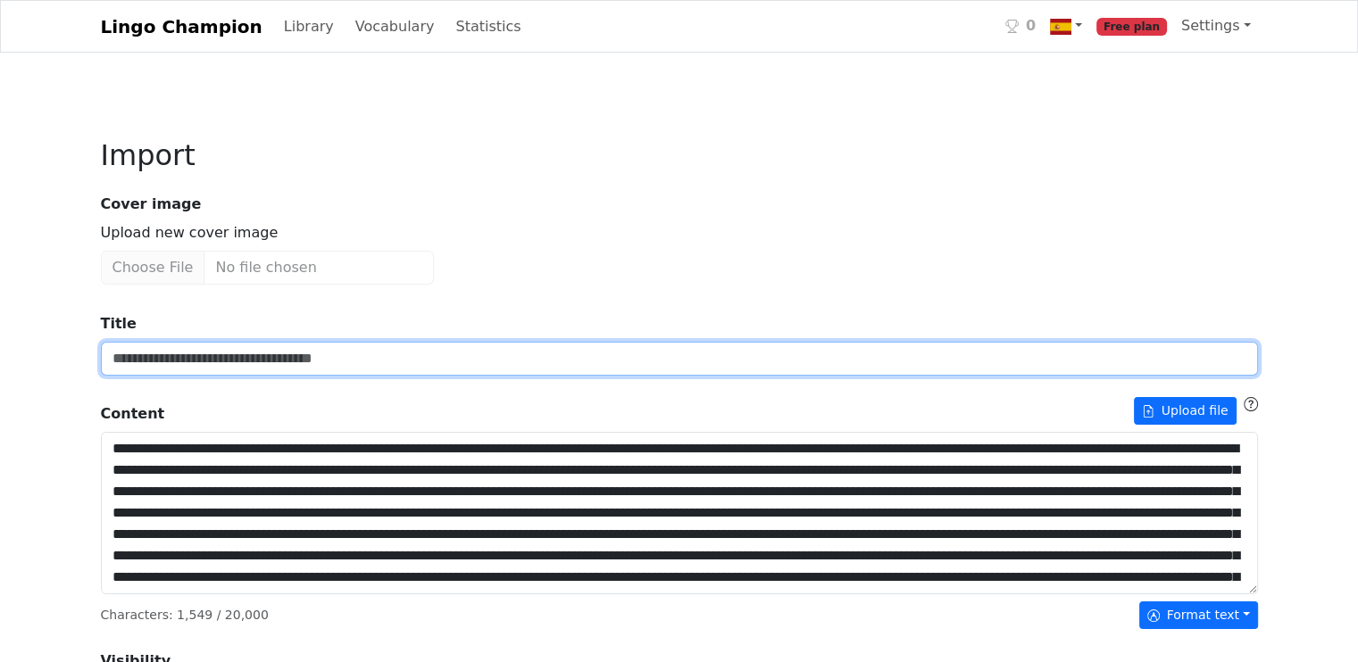
click at [246, 358] on input "Title" at bounding box center [679, 359] width 1157 height 34
paste input "**********"
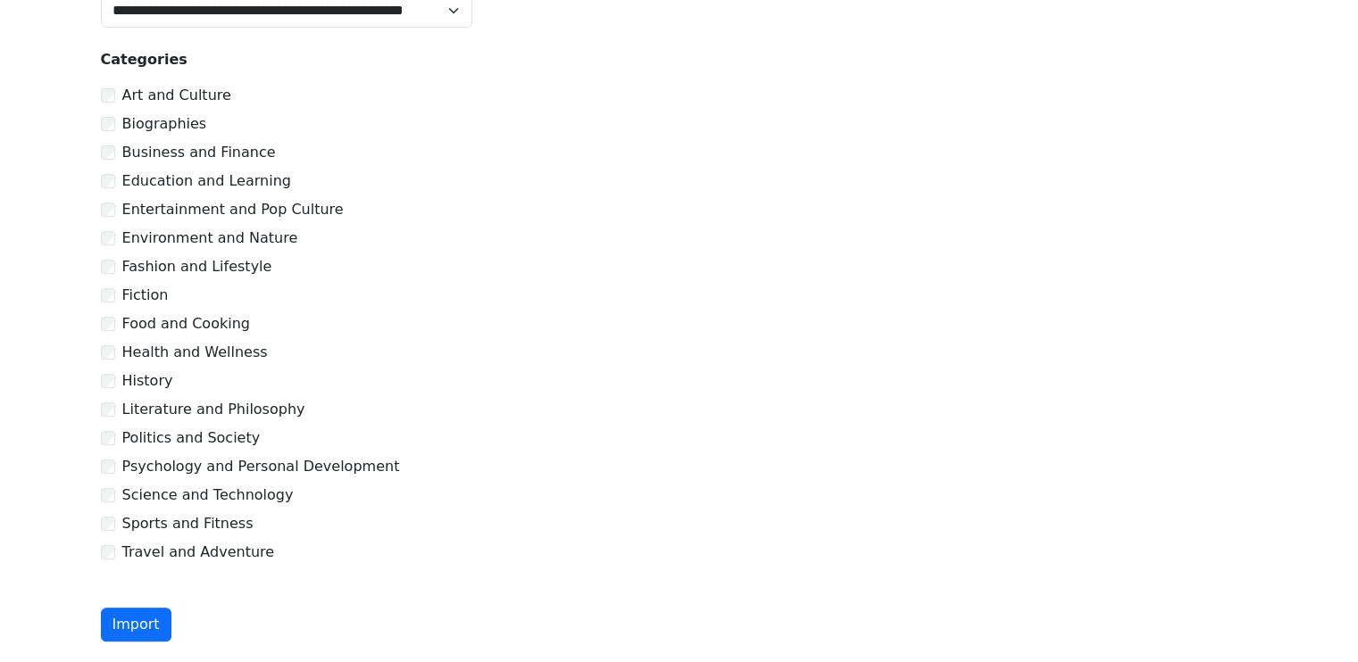
scroll to position [724, 0]
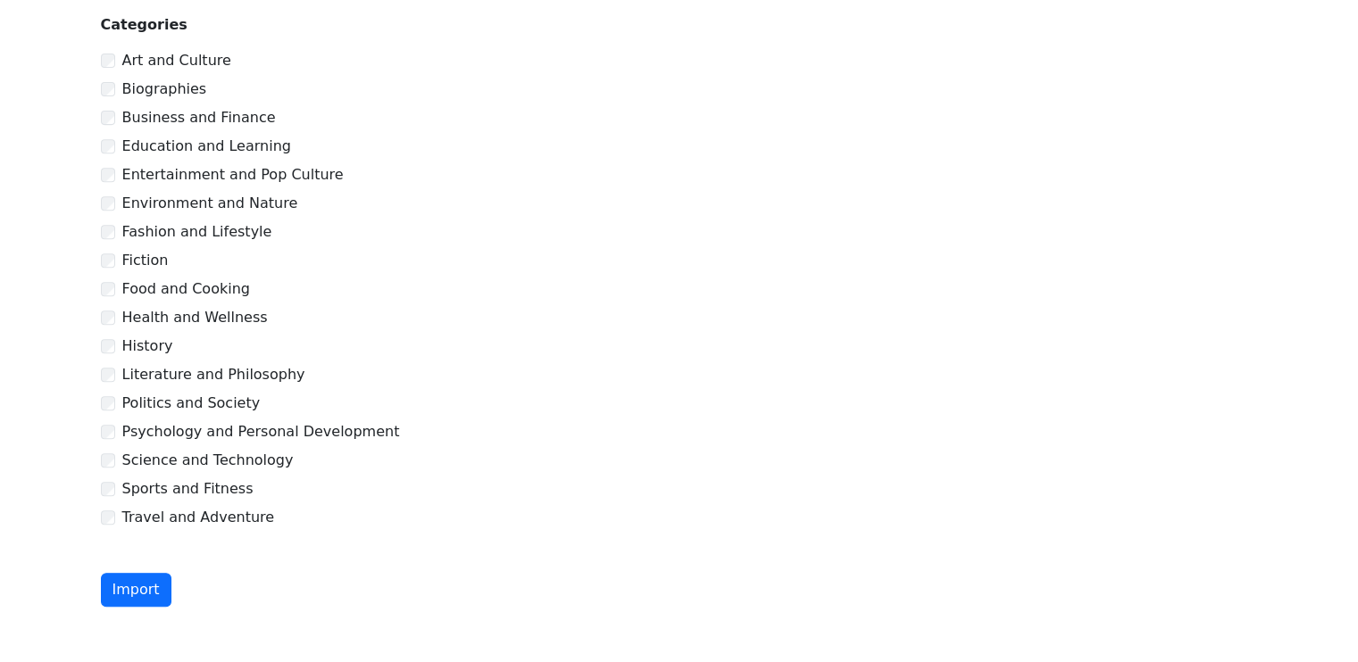
type input "**********"
click at [109, 146] on div "Education and Learning" at bounding box center [679, 146] width 1157 height 21
click at [125, 581] on button "Import" at bounding box center [136, 590] width 71 height 34
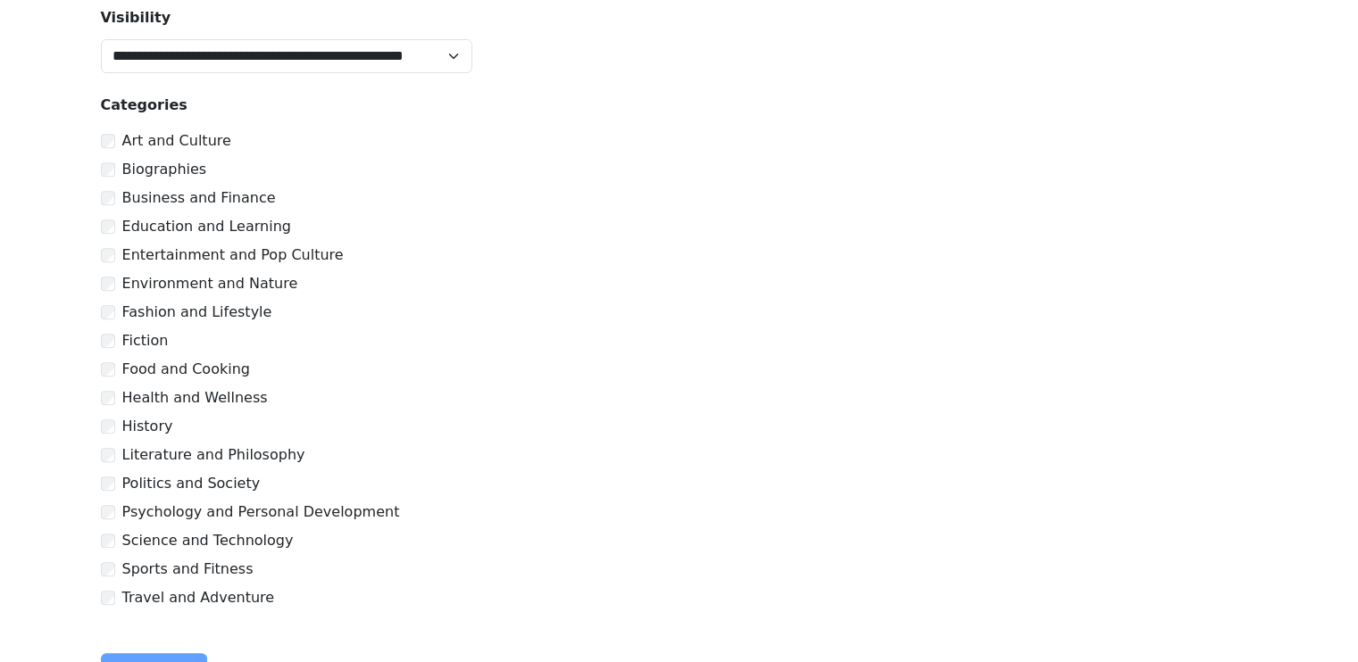
scroll to position [803, 0]
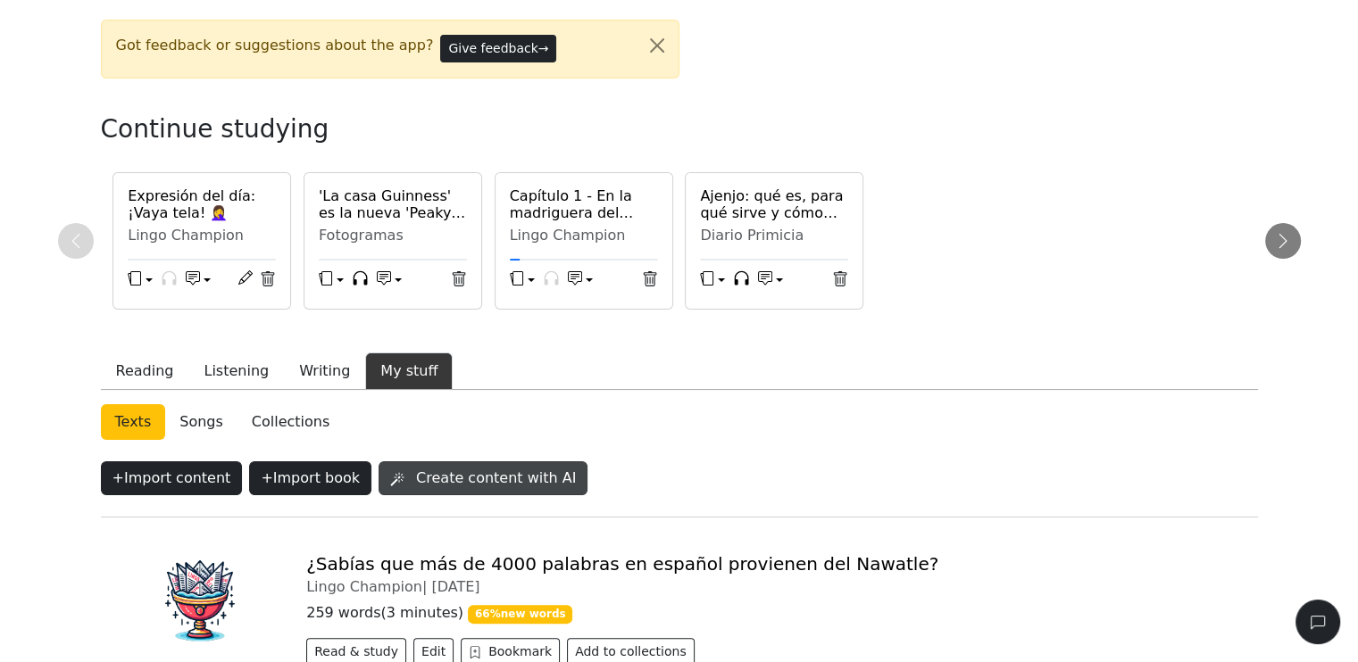
scroll to position [268, 0]
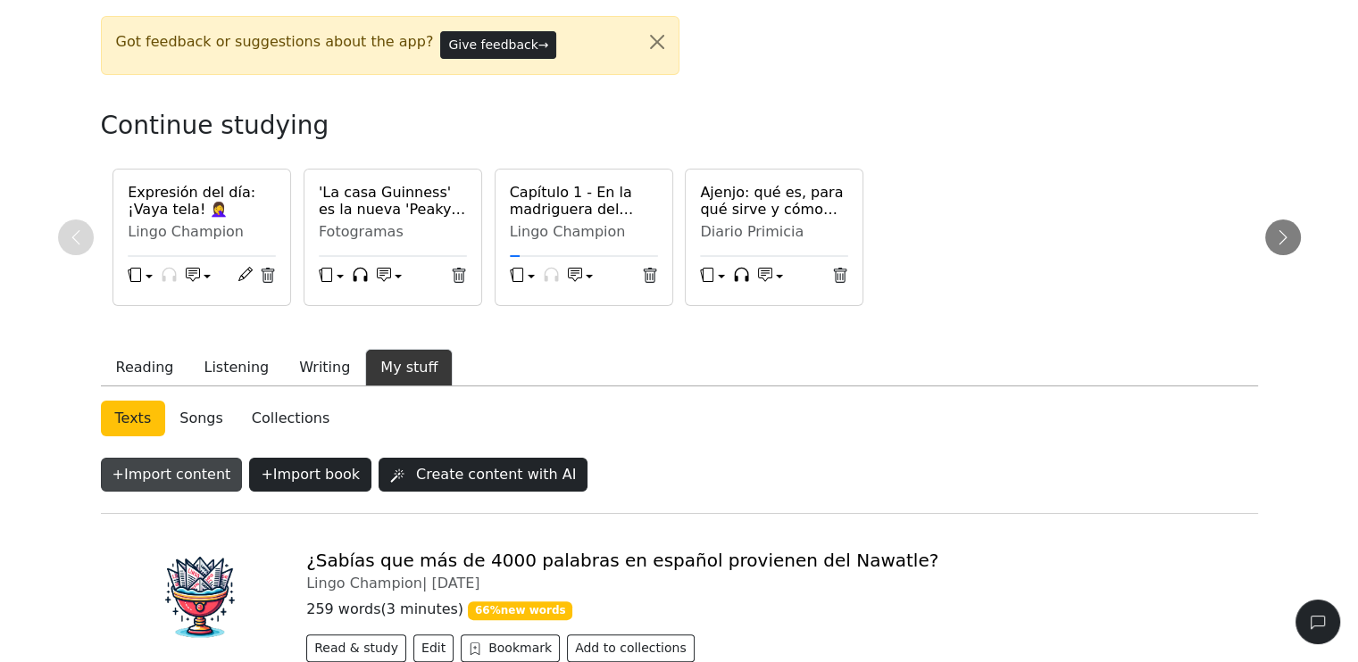
click at [154, 476] on button "+ Import content" at bounding box center [172, 475] width 142 height 34
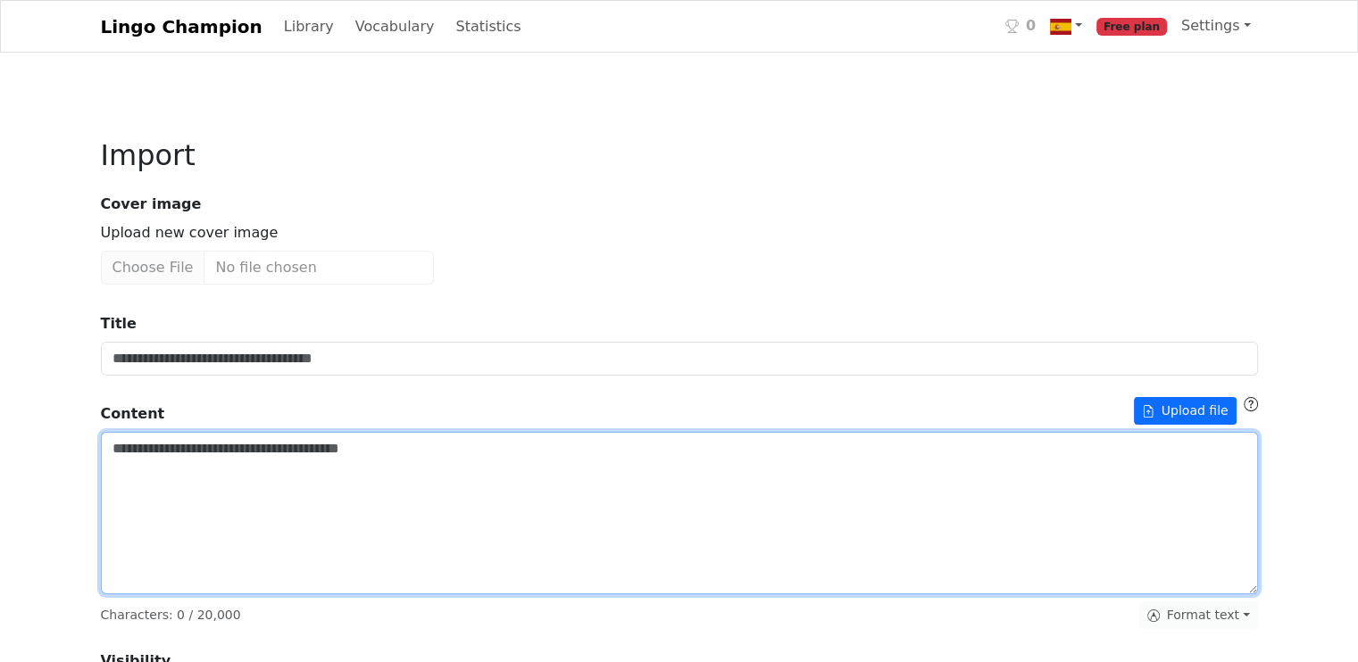
click at [164, 456] on textarea "Title" at bounding box center [679, 513] width 1157 height 162
paste textarea "**********"
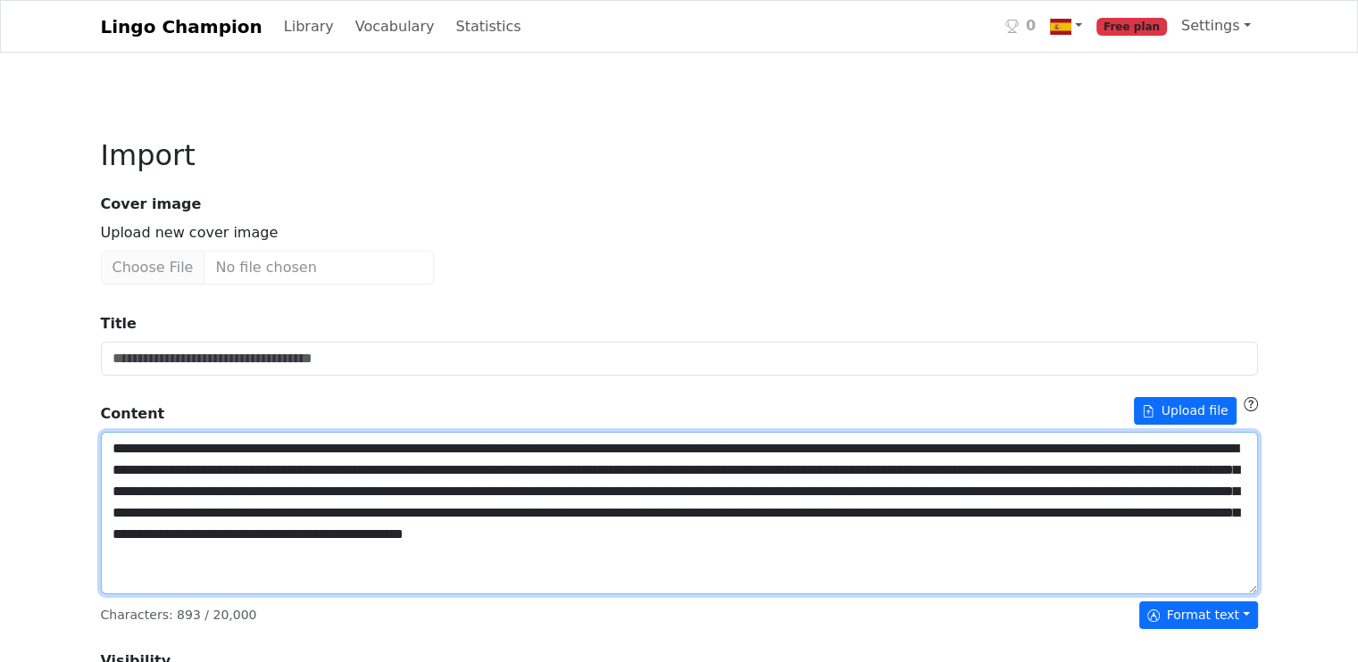
scroll to position [14, 0]
paste textarea "**********"
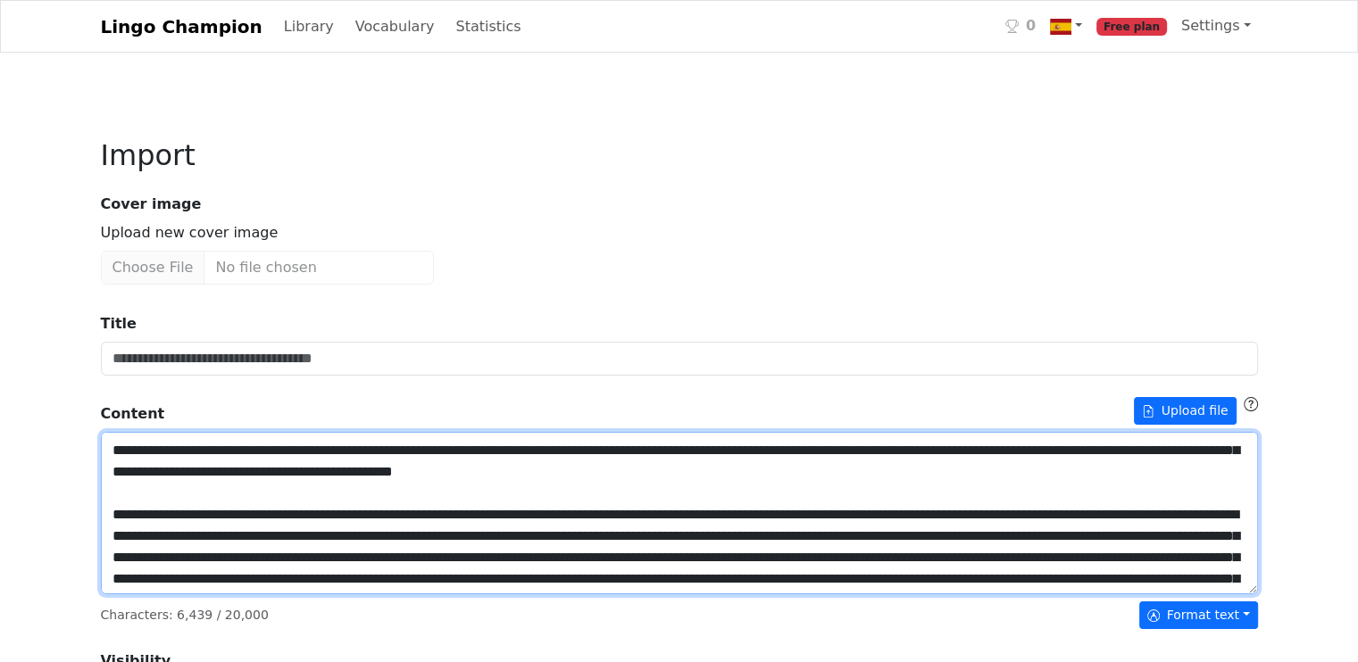
scroll to position [89, 0]
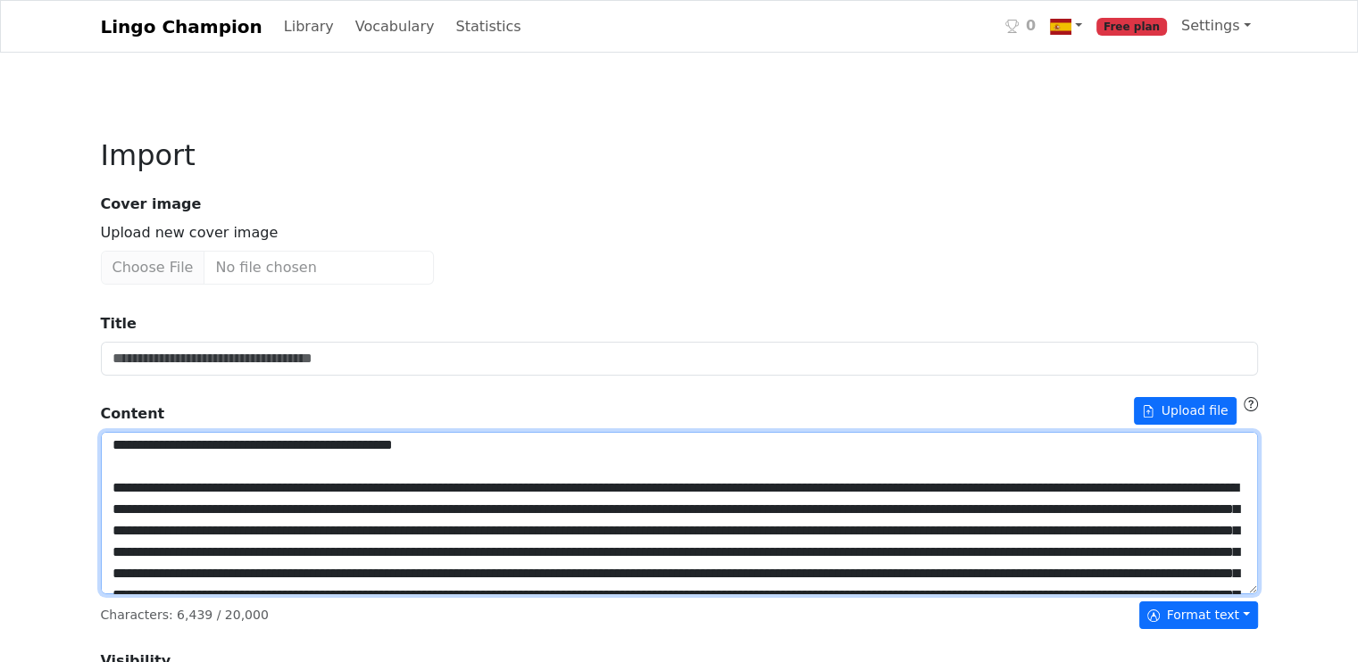
drag, startPoint x: 112, startPoint y: 509, endPoint x: 281, endPoint y: 511, distance: 168.7
click at [281, 511] on textarea "Title" at bounding box center [679, 513] width 1157 height 162
type textarea "**********"
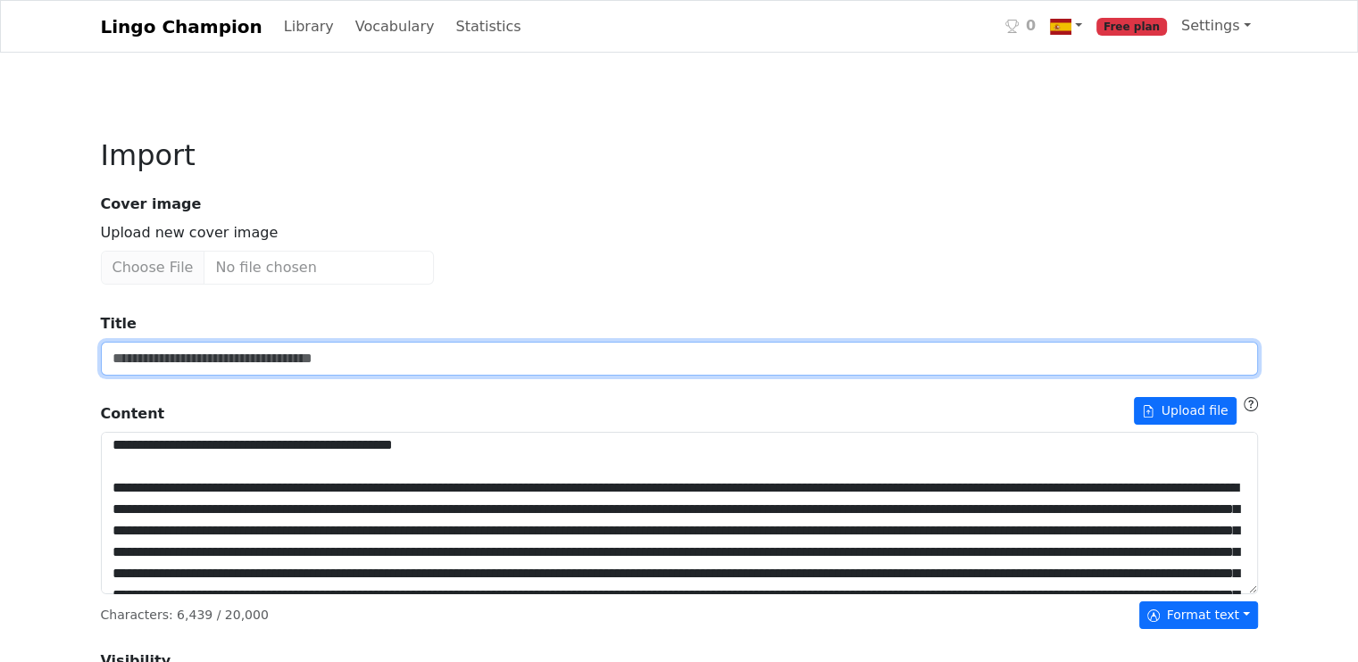
click at [254, 360] on input "Title" at bounding box center [679, 359] width 1157 height 34
paste input "**********"
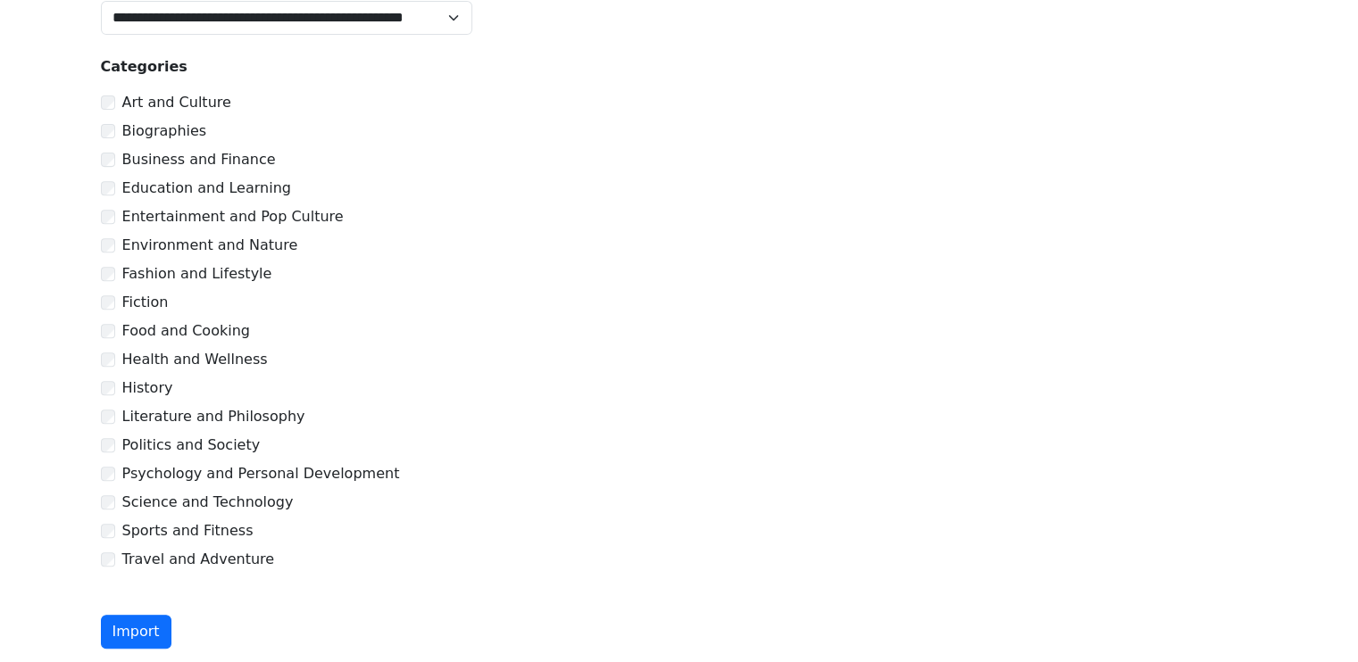
scroll to position [714, 0]
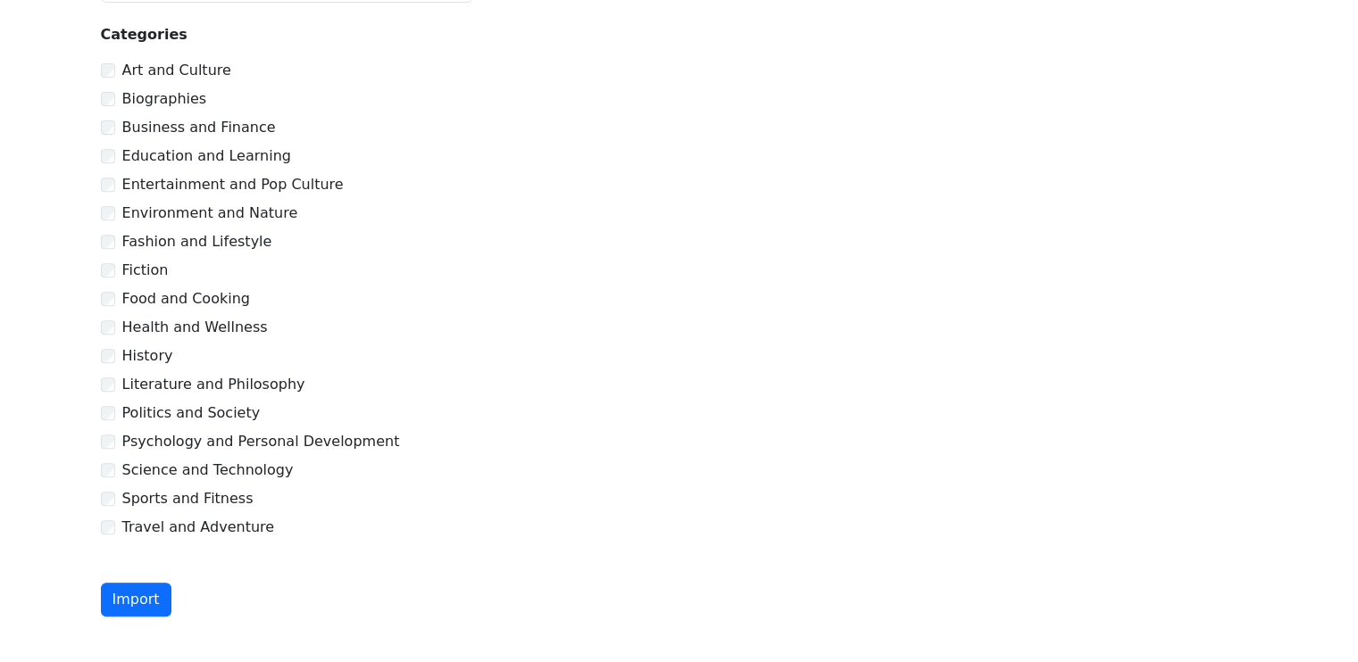
type input "**********"
click at [114, 156] on div "Education and Learning" at bounding box center [679, 156] width 1157 height 21
click at [118, 584] on button "Import" at bounding box center [136, 600] width 71 height 34
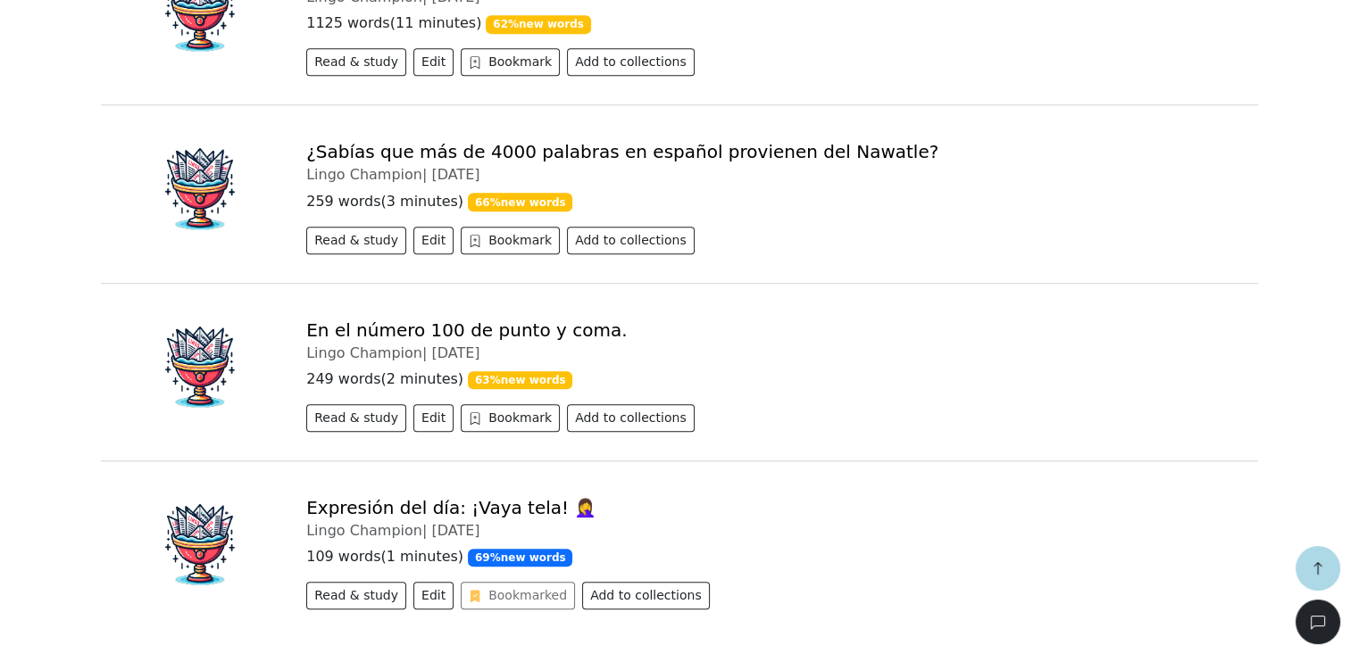
scroll to position [893, 0]
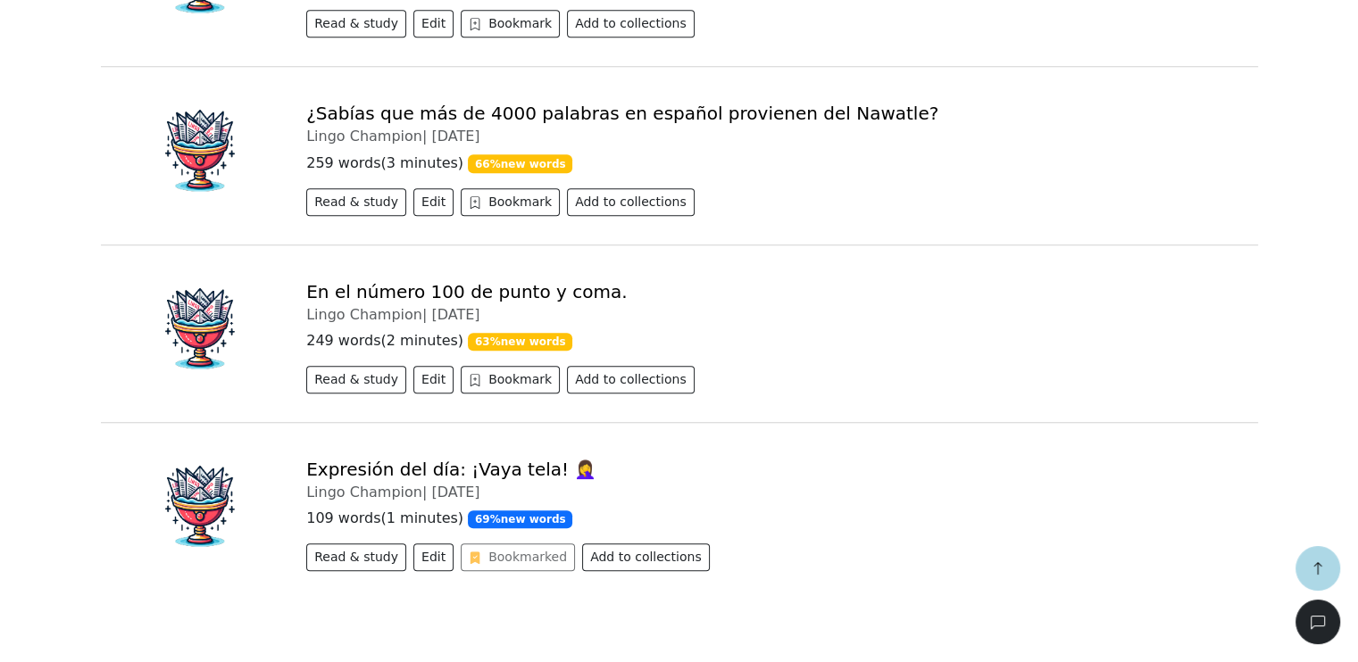
click at [395, 288] on link "En el número 100 de punto y coma." at bounding box center [466, 291] width 320 height 21
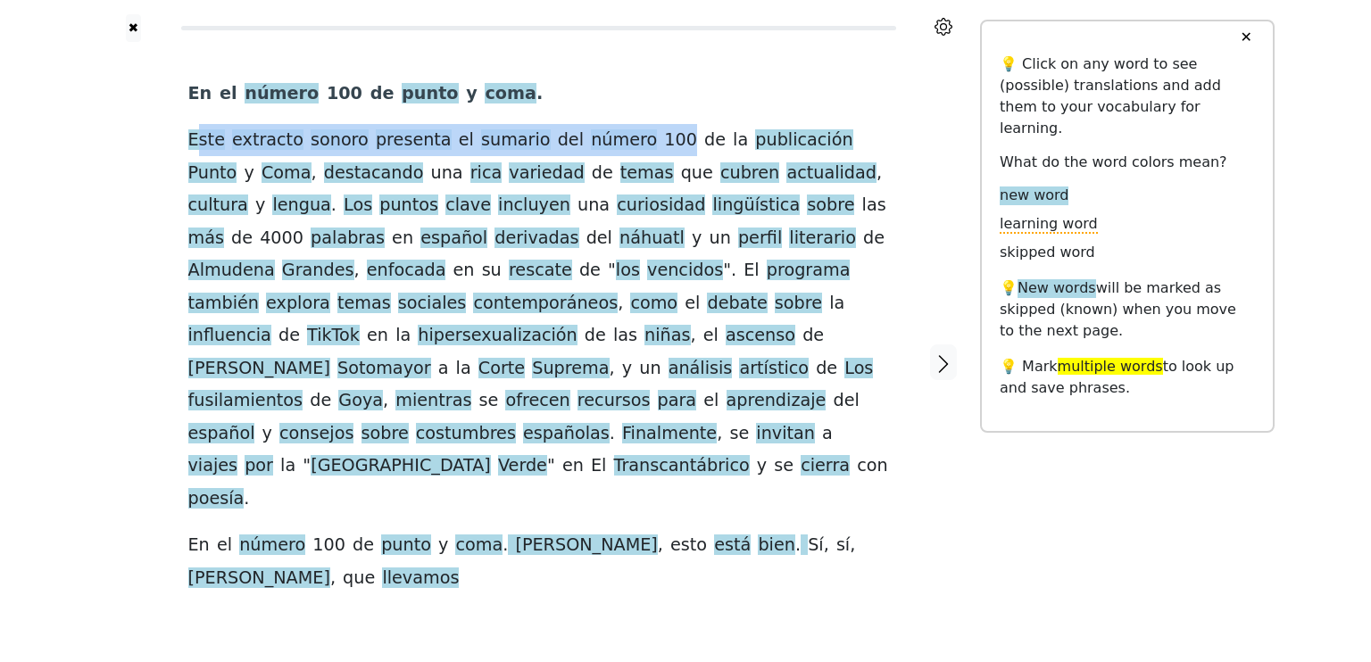
drag, startPoint x: 195, startPoint y: 143, endPoint x: 632, endPoint y: 143, distance: 436.5
click at [632, 143] on div "En el número 100 de punto y coma . Este extracto sonoro presenta el sumario del…" at bounding box center [538, 336] width 701 height 517
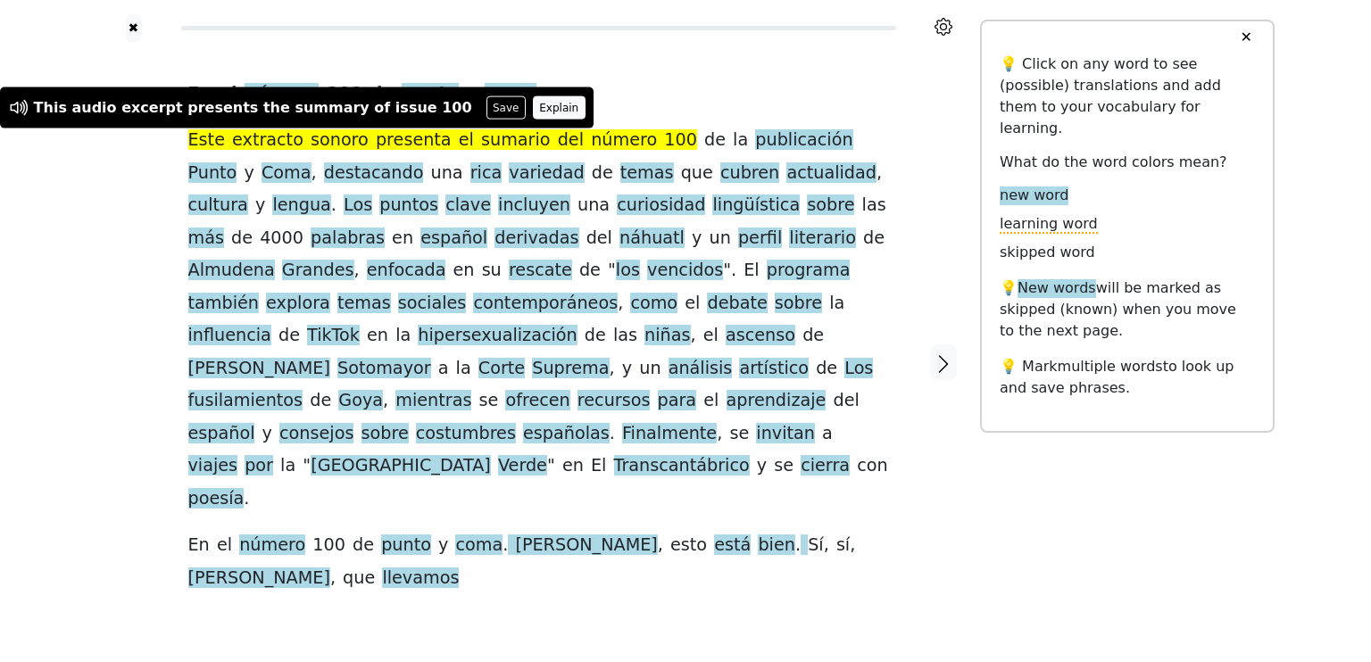
click at [533, 110] on button "Explain" at bounding box center [559, 107] width 53 height 23
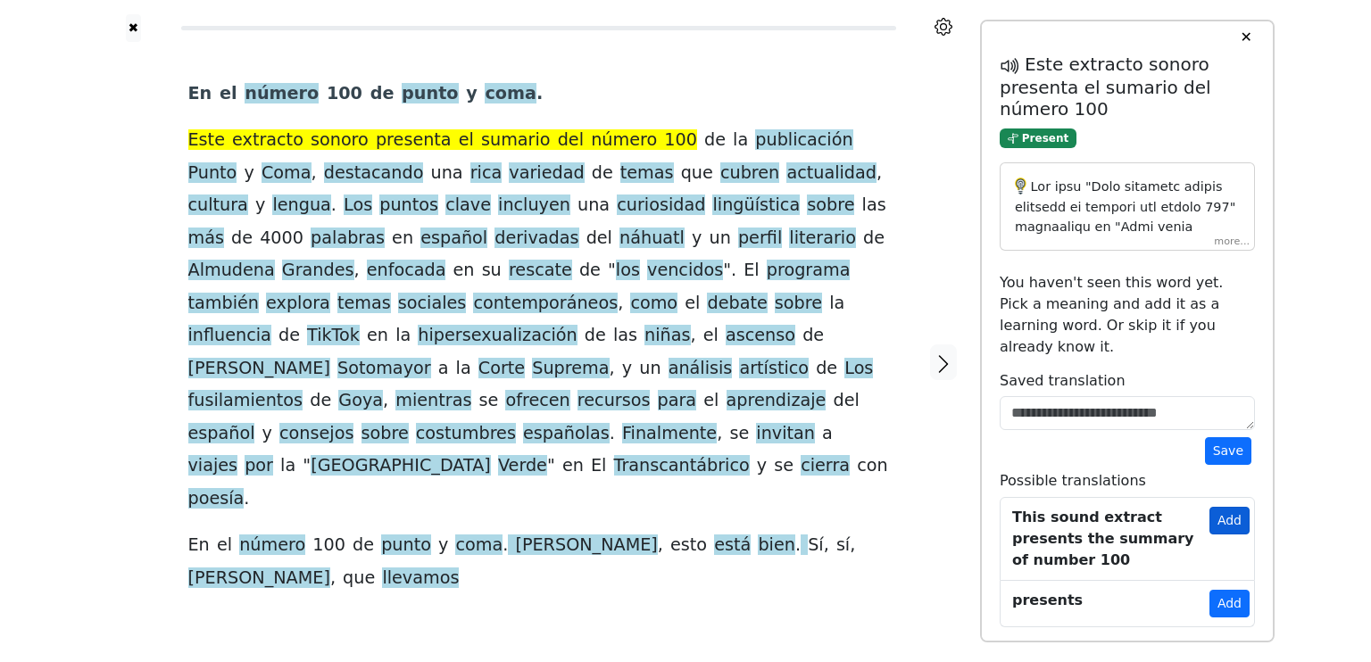
click at [1227, 507] on button "Add" at bounding box center [1230, 521] width 40 height 28
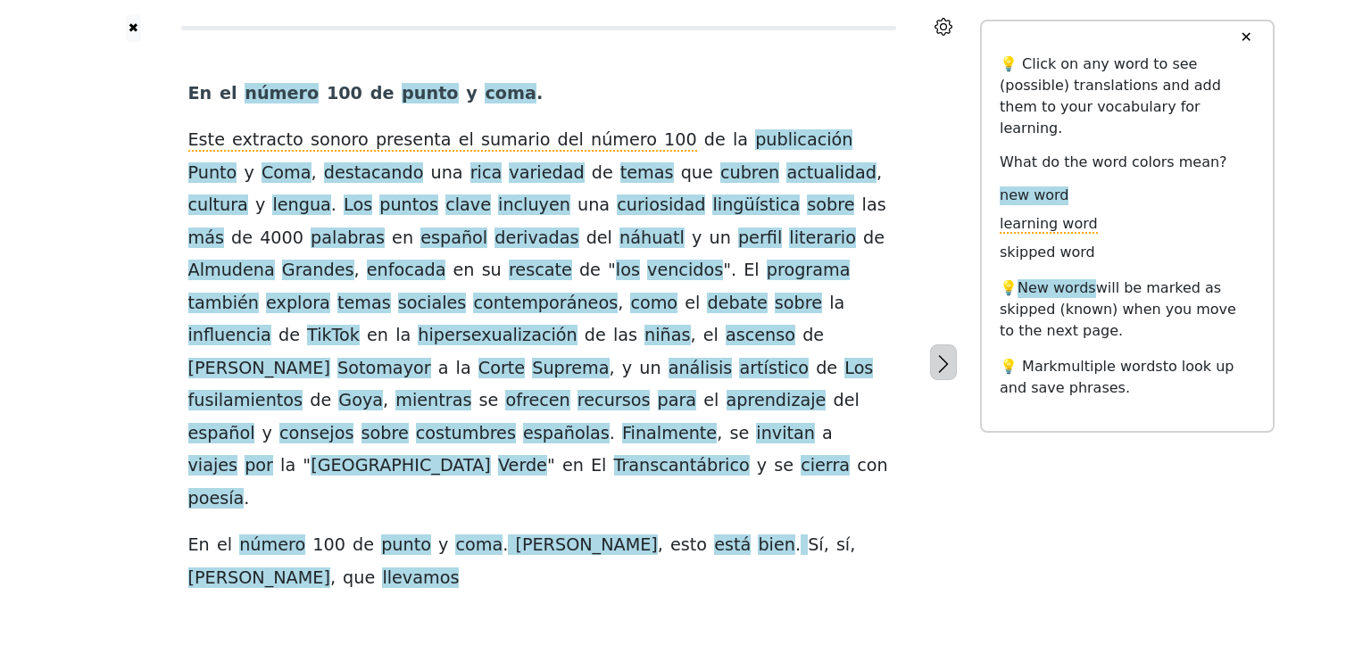
click at [943, 353] on icon "button" at bounding box center [943, 363] width 21 height 21
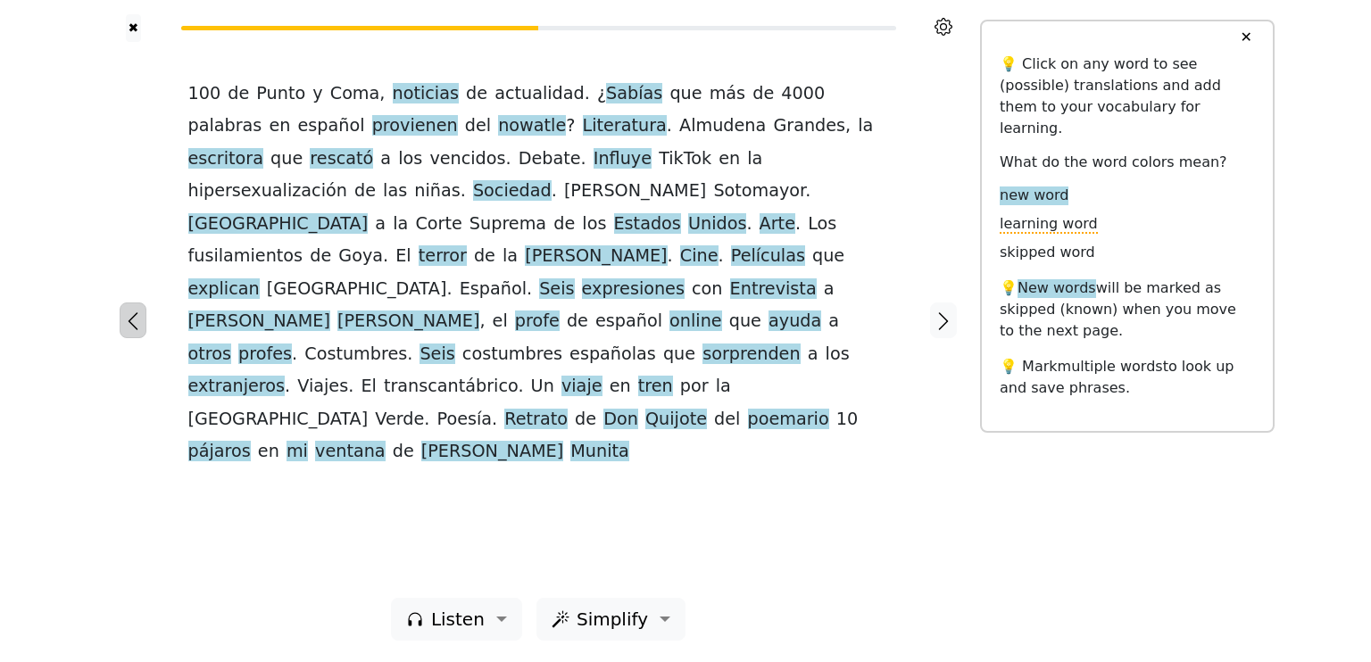
click at [136, 324] on icon "button" at bounding box center [132, 321] width 21 height 21
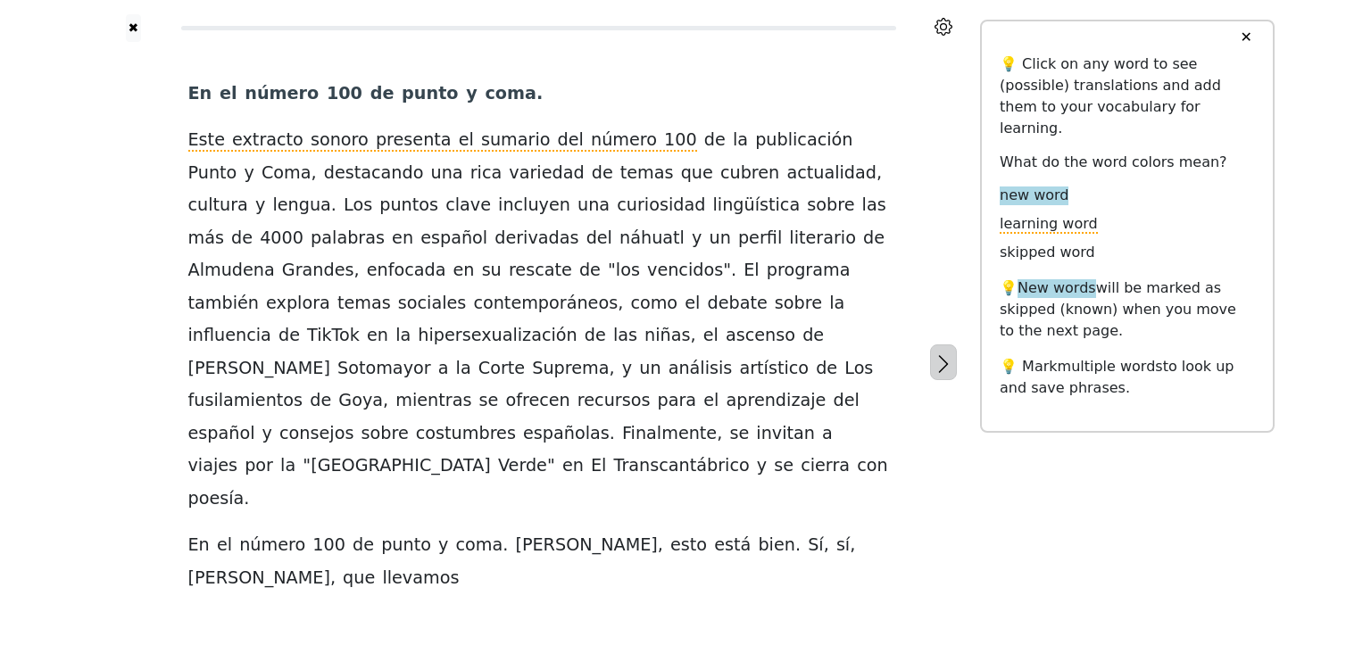
click at [944, 353] on icon "button" at bounding box center [943, 363] width 21 height 21
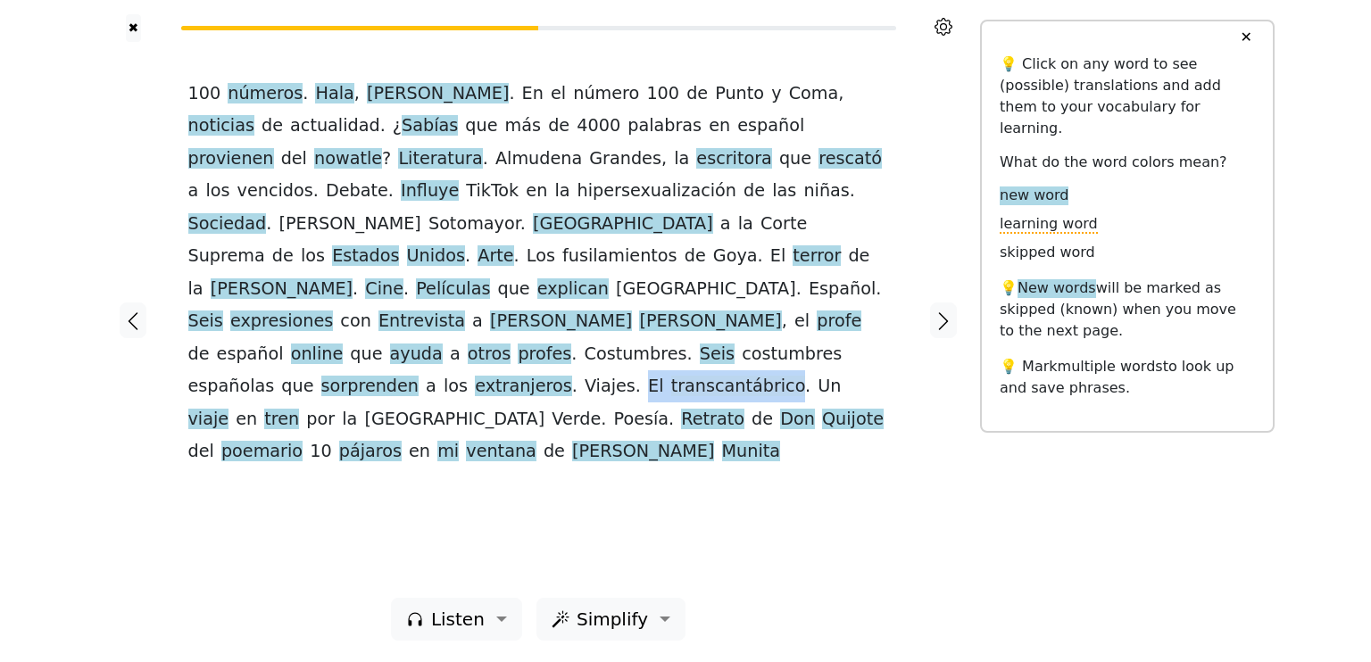
drag, startPoint x: 473, startPoint y: 323, endPoint x: 605, endPoint y: 330, distance: 132.3
click at [605, 330] on div "100 números . [PERSON_NAME] . En el número 100 de Punto y Coma , noticias de ac…" at bounding box center [538, 273] width 701 height 391
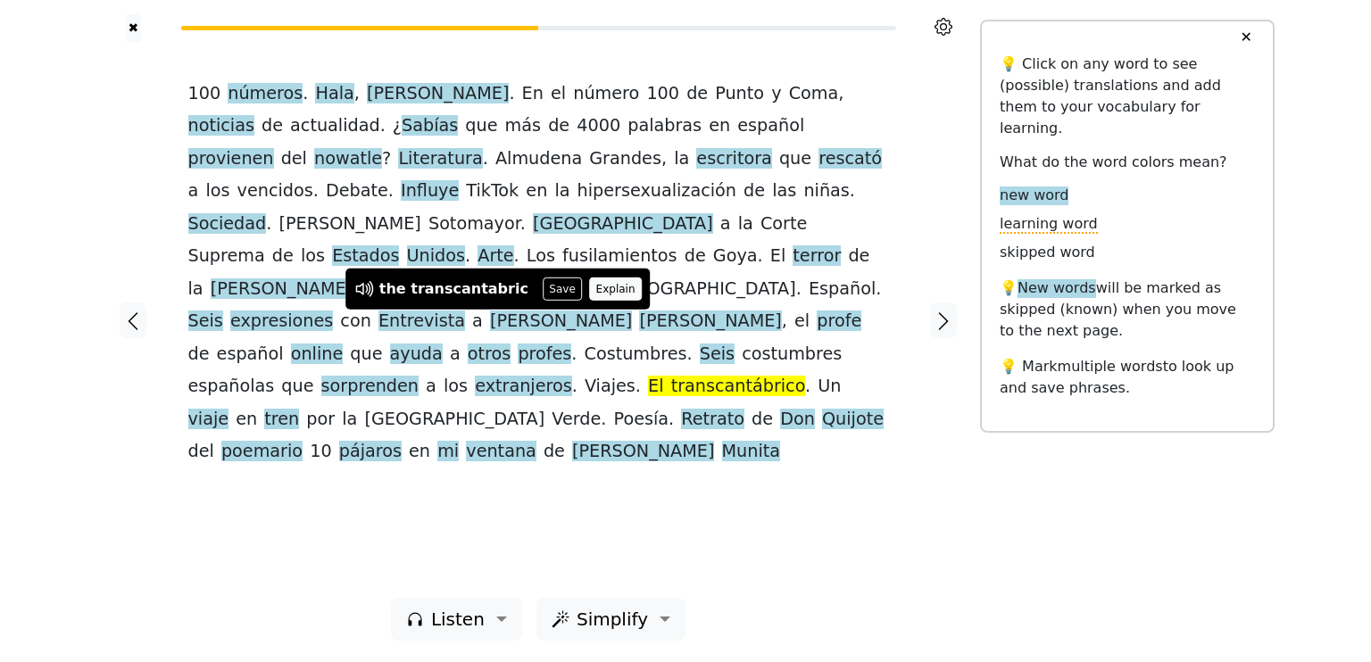
click at [589, 289] on button "Explain" at bounding box center [615, 289] width 53 height 23
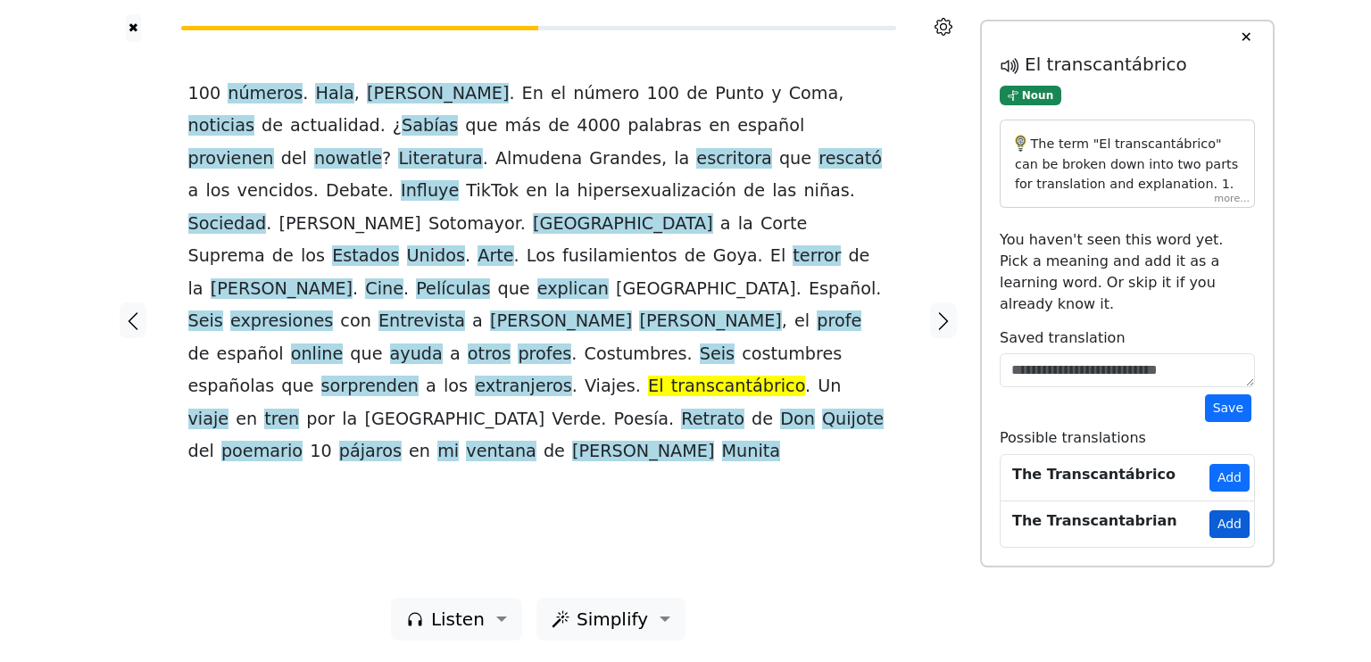
click at [1221, 511] on button "Add" at bounding box center [1230, 525] width 40 height 28
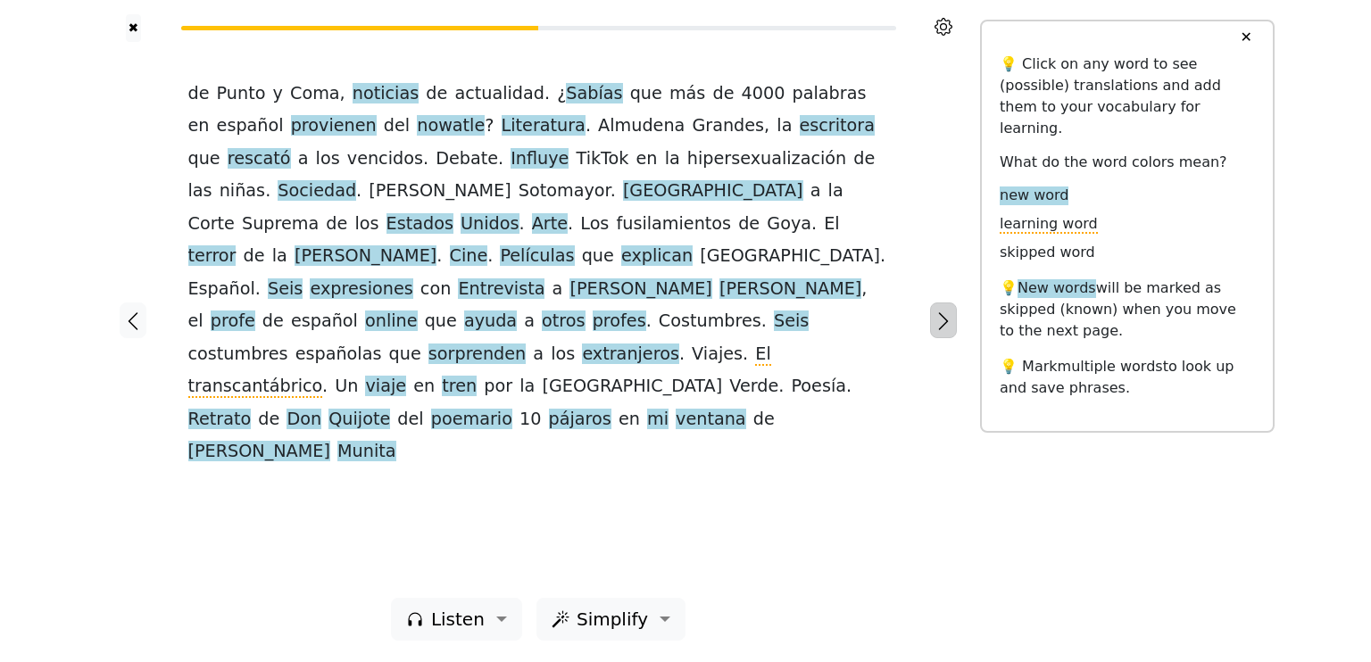
click at [942, 320] on icon "button" at bounding box center [943, 321] width 21 height 21
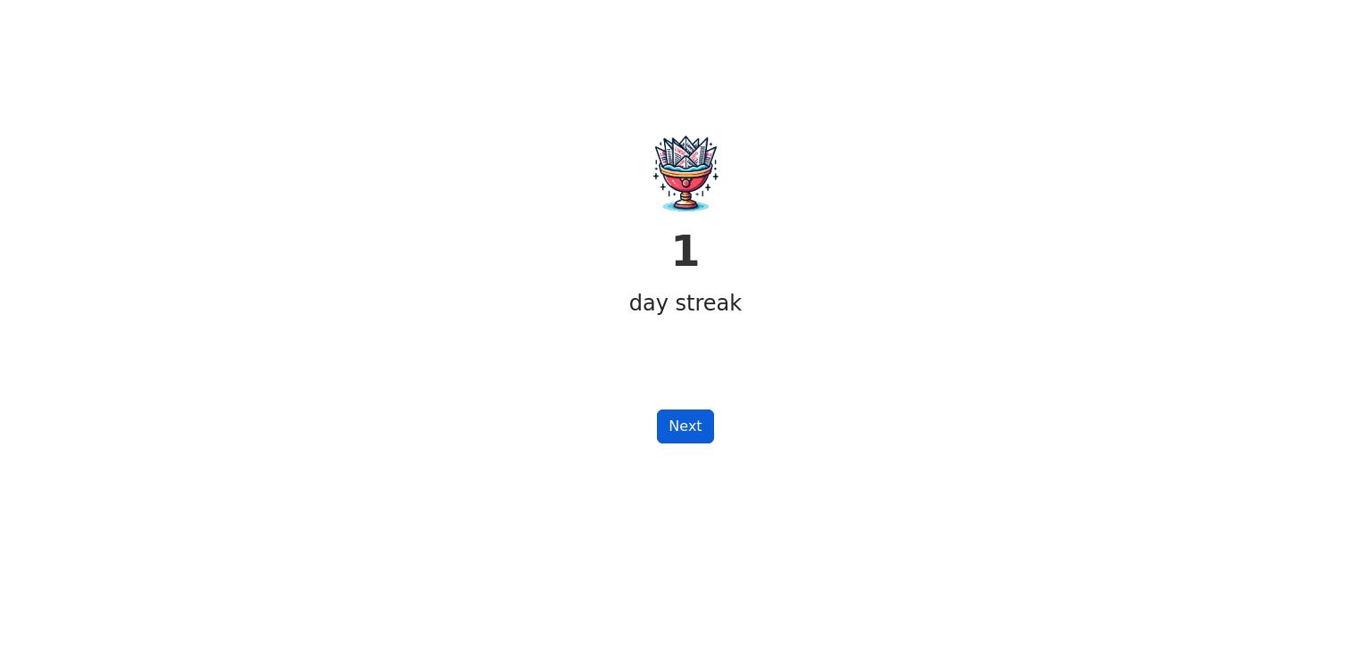
click at [684, 429] on button "Next" at bounding box center [685, 427] width 56 height 34
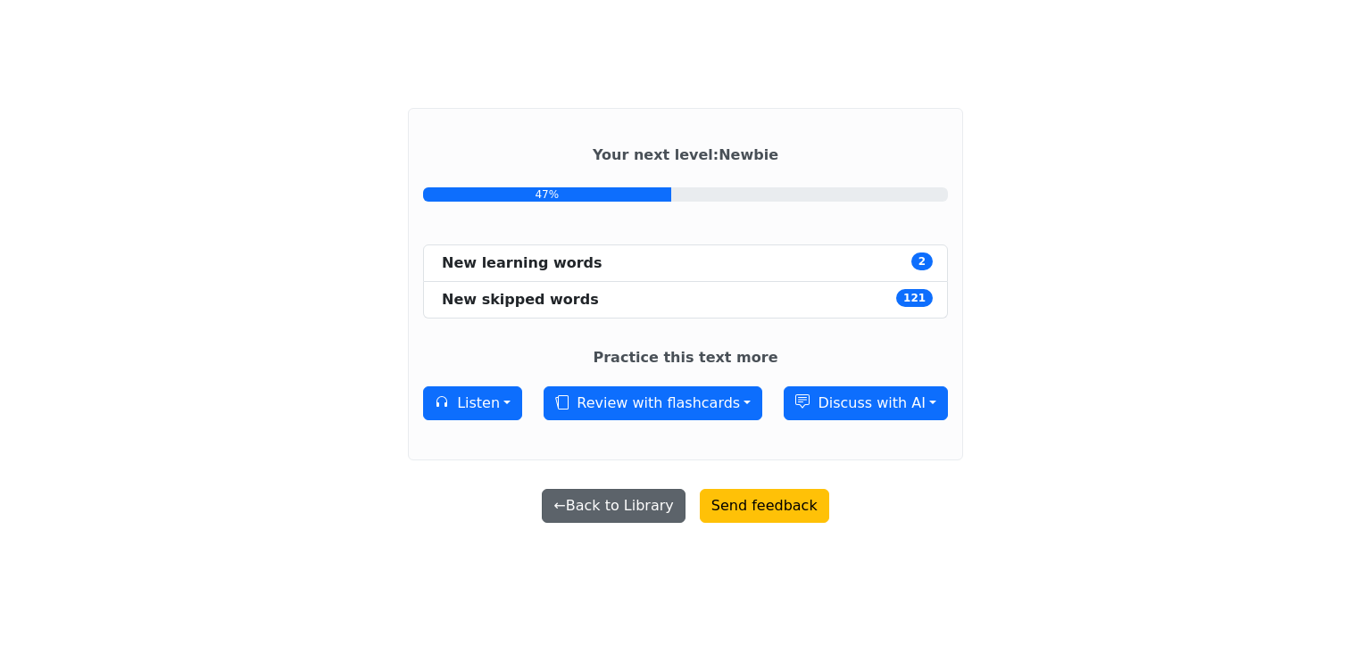
click at [628, 506] on button "← Back to Library" at bounding box center [613, 506] width 143 height 34
